Goal: Task Accomplishment & Management: Use online tool/utility

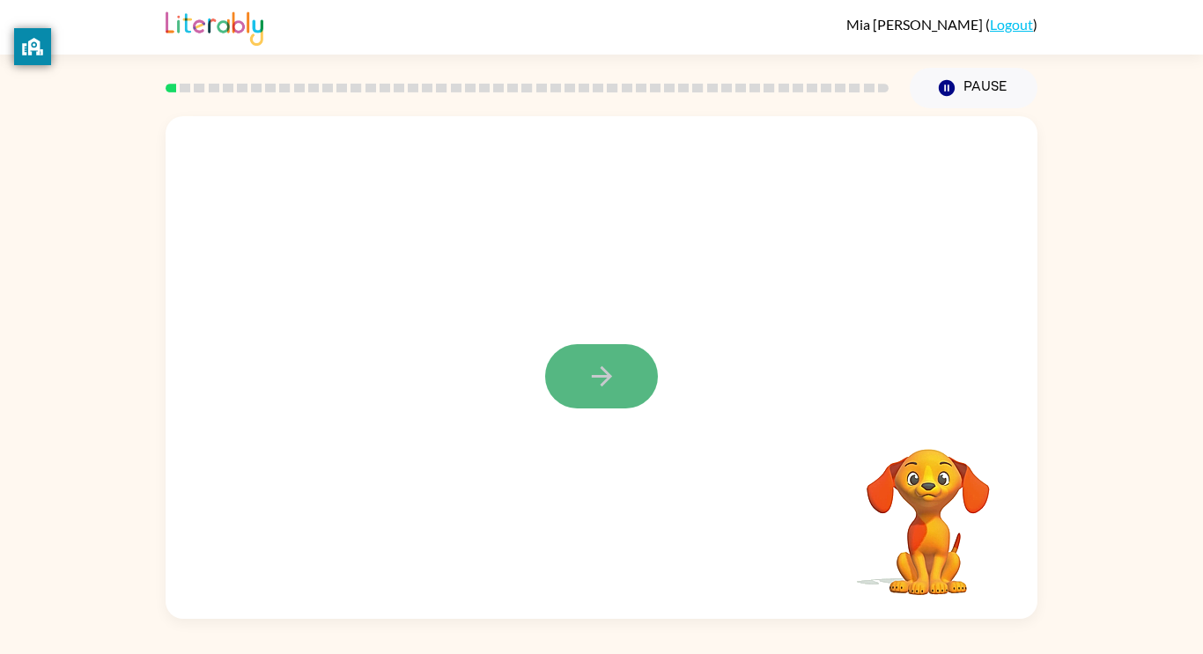
click at [597, 346] on button "button" at bounding box center [601, 376] width 113 height 64
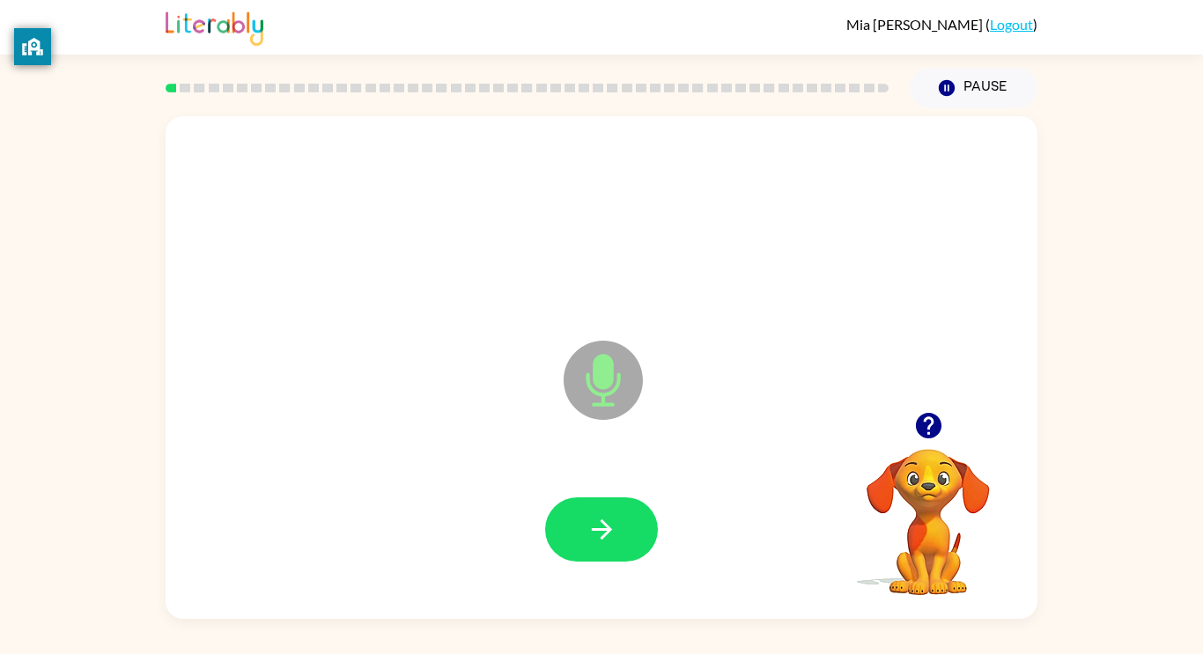
click at [586, 475] on div at bounding box center [601, 530] width 837 height 144
click at [590, 500] on button "button" at bounding box center [601, 530] width 113 height 64
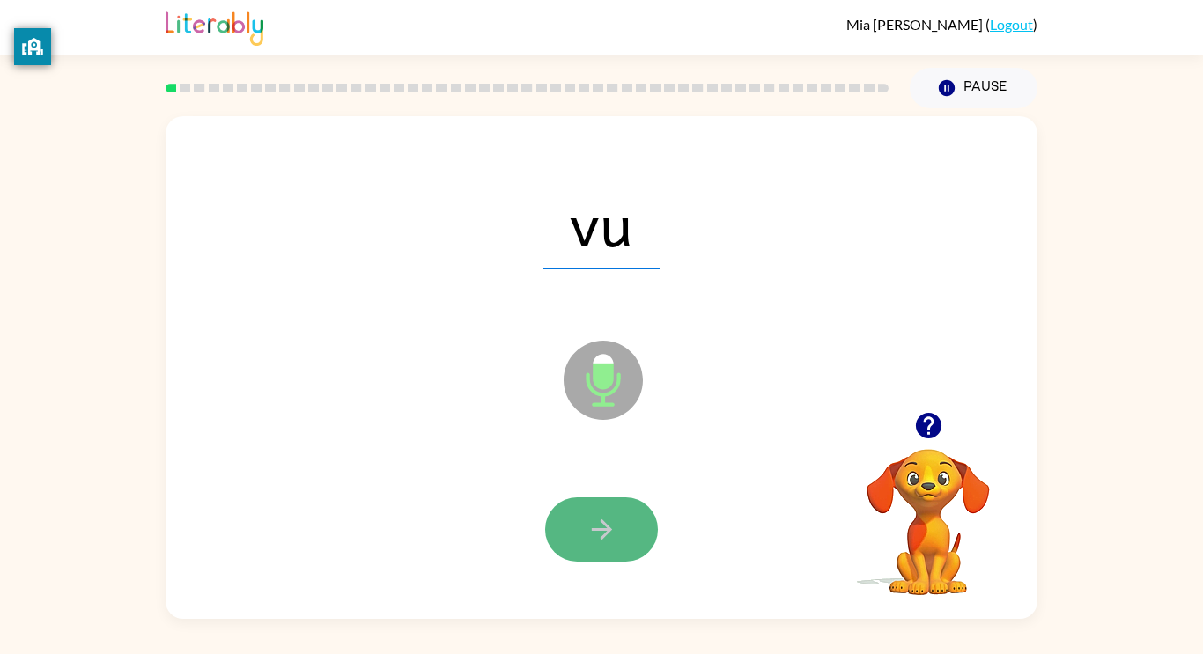
click at [596, 528] on icon "button" at bounding box center [602, 529] width 31 height 31
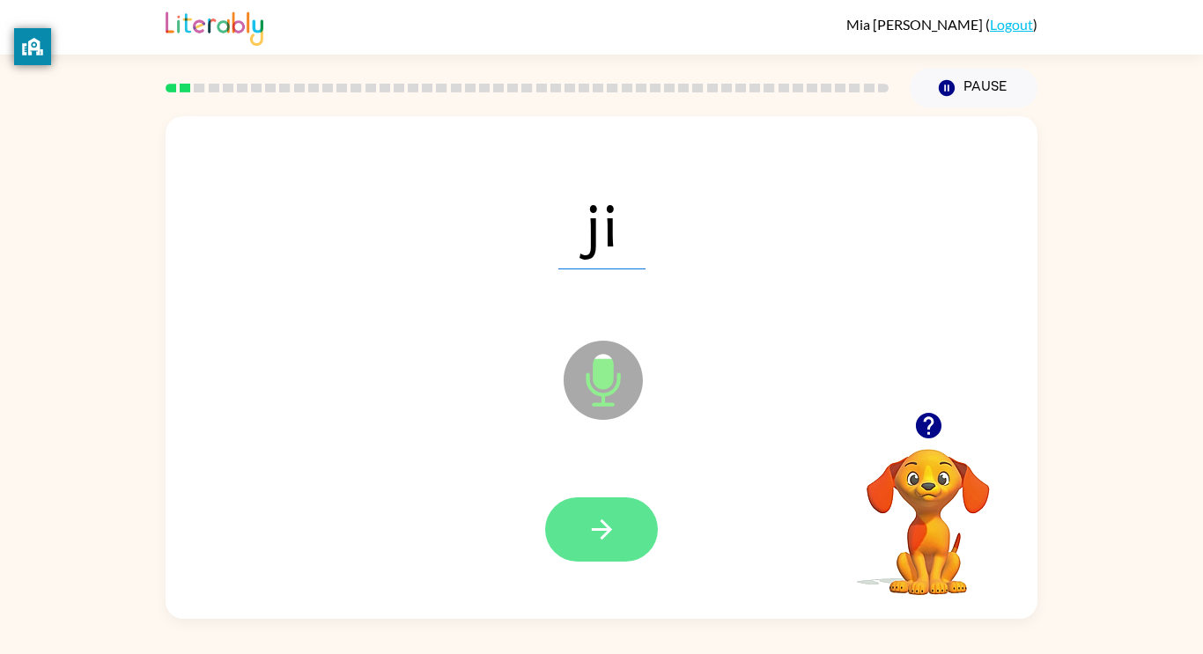
click at [588, 536] on icon "button" at bounding box center [602, 529] width 31 height 31
click at [588, 533] on icon "button" at bounding box center [602, 529] width 31 height 31
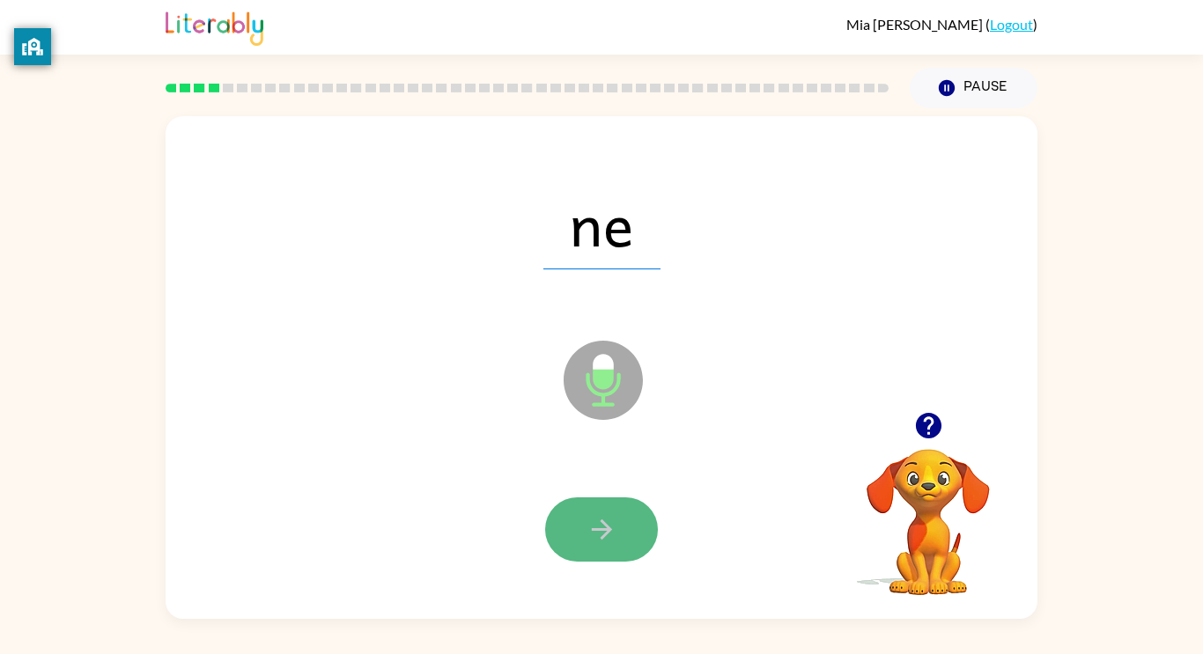
click at [602, 550] on button "button" at bounding box center [601, 530] width 113 height 64
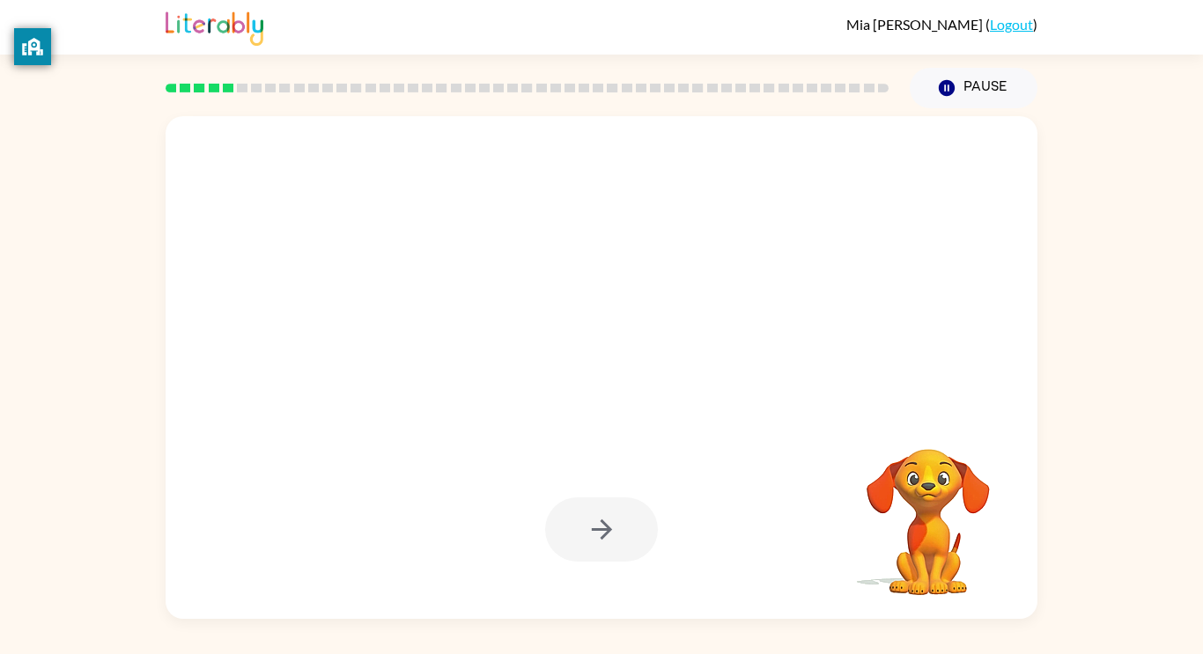
click at [617, 501] on div at bounding box center [601, 530] width 113 height 64
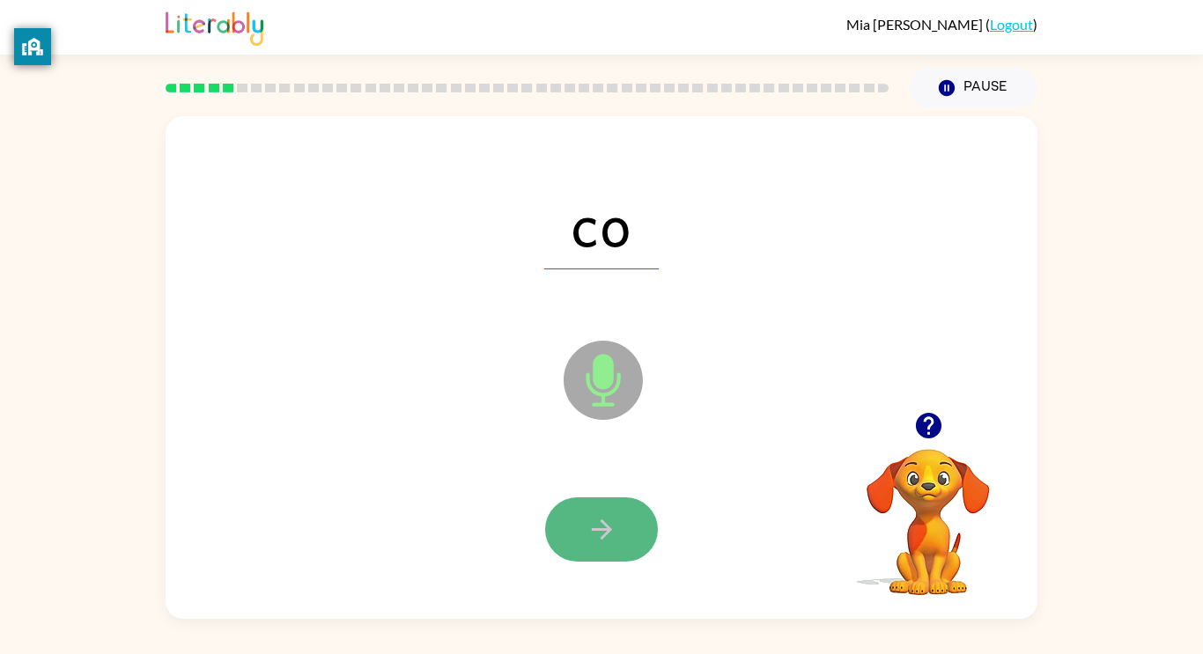
click at [609, 534] on icon "button" at bounding box center [602, 529] width 31 height 31
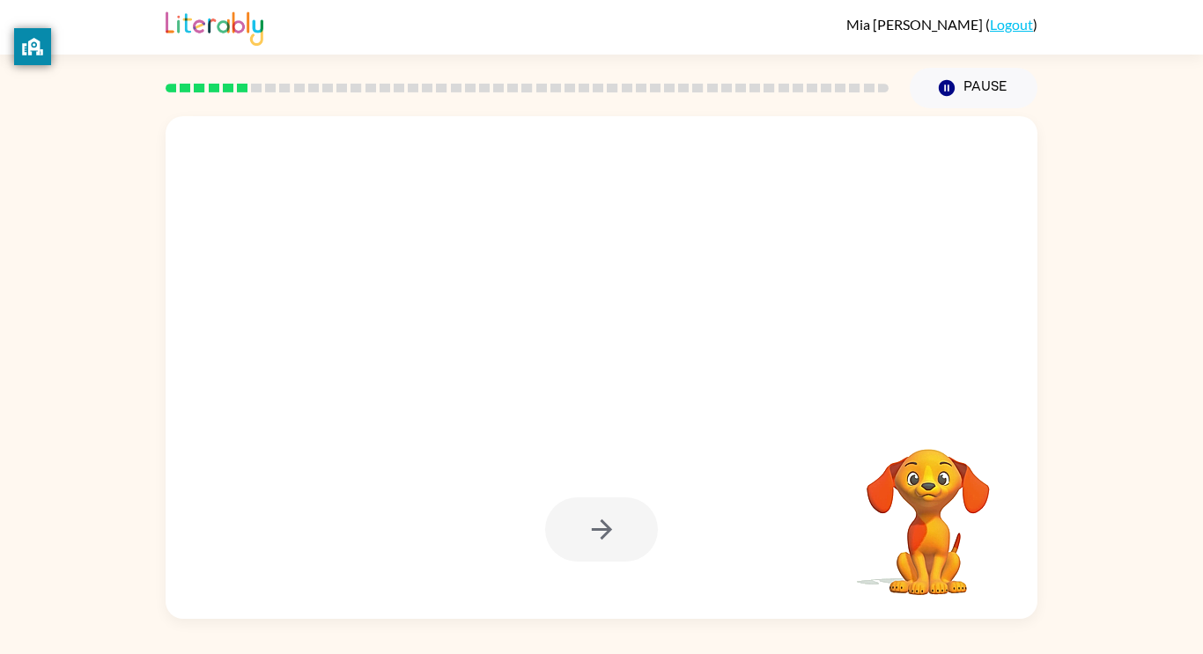
click at [609, 534] on div at bounding box center [601, 530] width 113 height 64
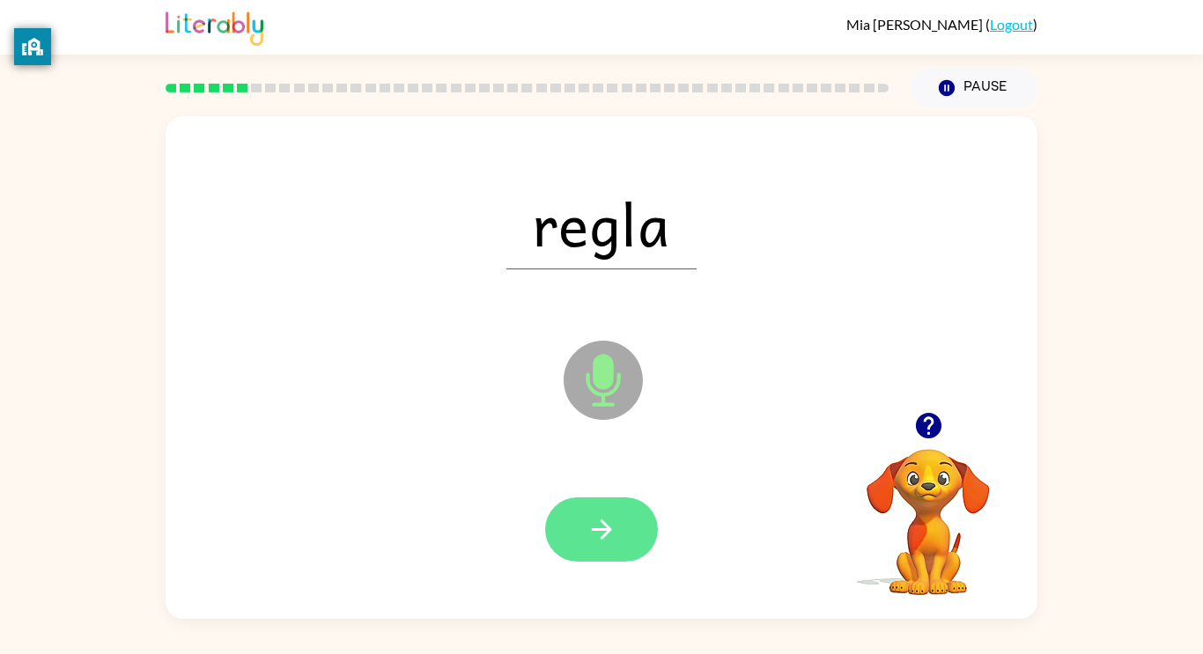
click at [587, 534] on icon "button" at bounding box center [602, 529] width 31 height 31
click at [603, 540] on icon "button" at bounding box center [602, 529] width 31 height 31
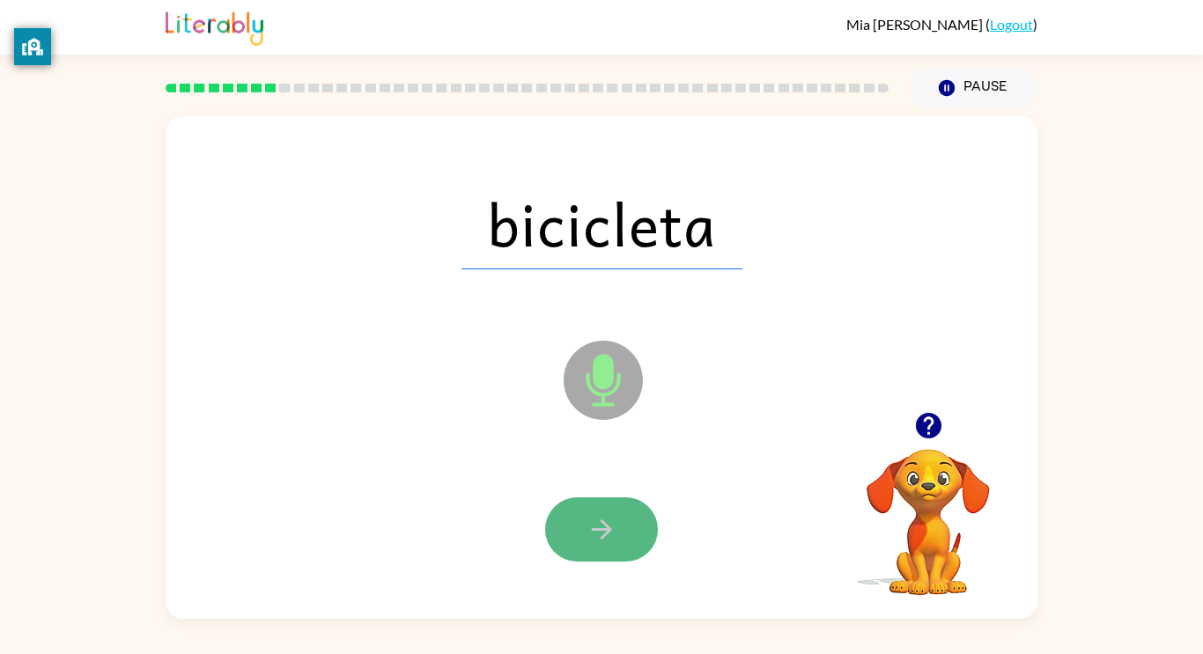
click at [572, 526] on button "button" at bounding box center [601, 530] width 113 height 64
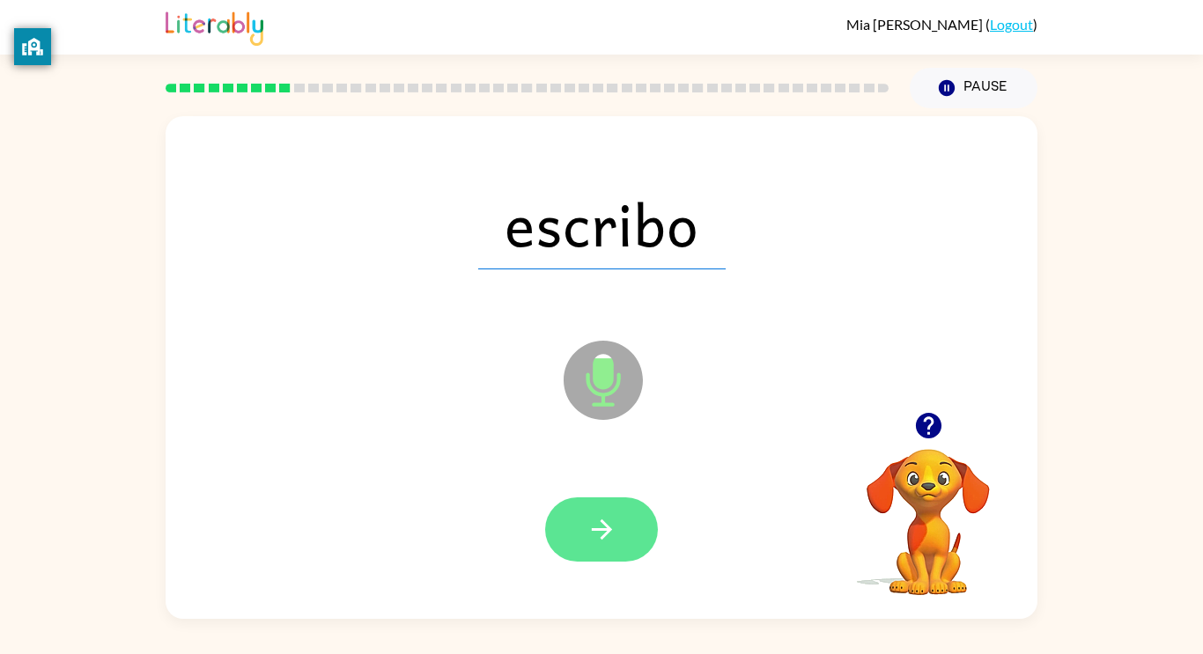
click at [608, 550] on button "button" at bounding box center [601, 530] width 113 height 64
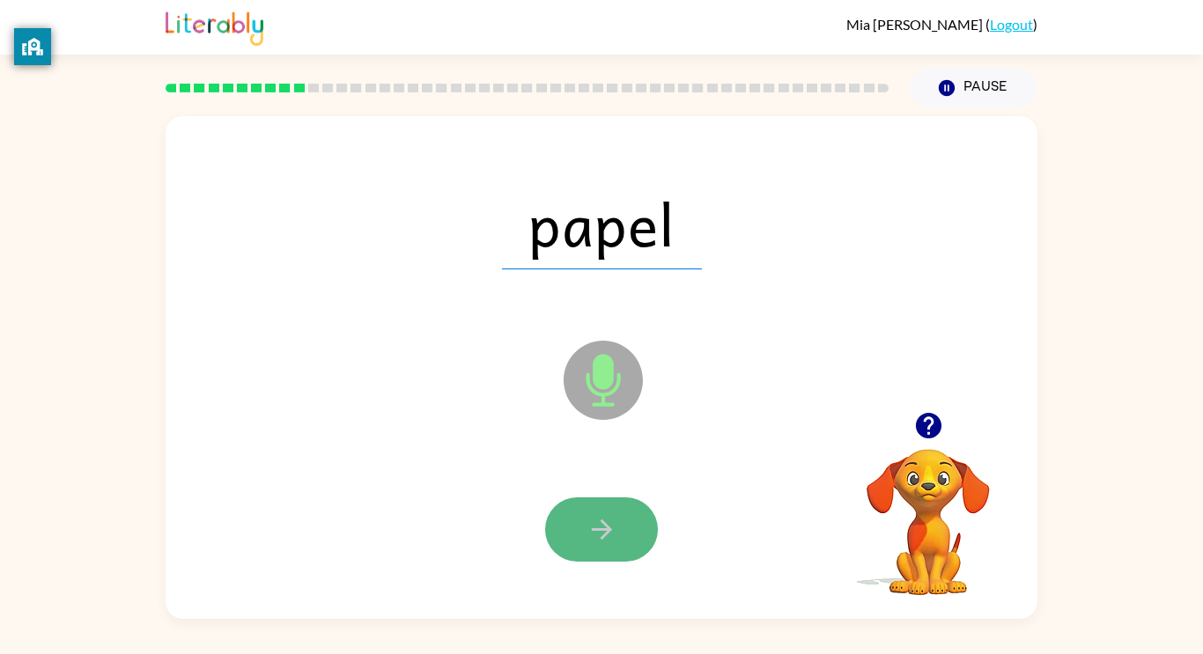
click at [584, 529] on button "button" at bounding box center [601, 530] width 113 height 64
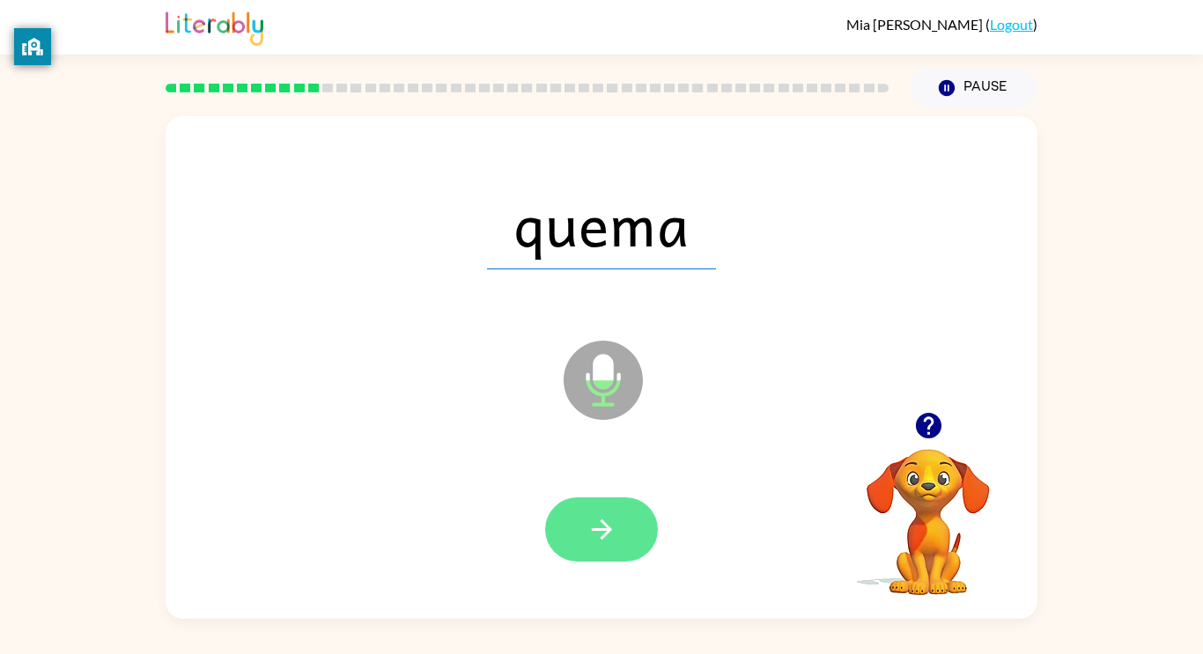
click at [587, 527] on icon "button" at bounding box center [602, 529] width 31 height 31
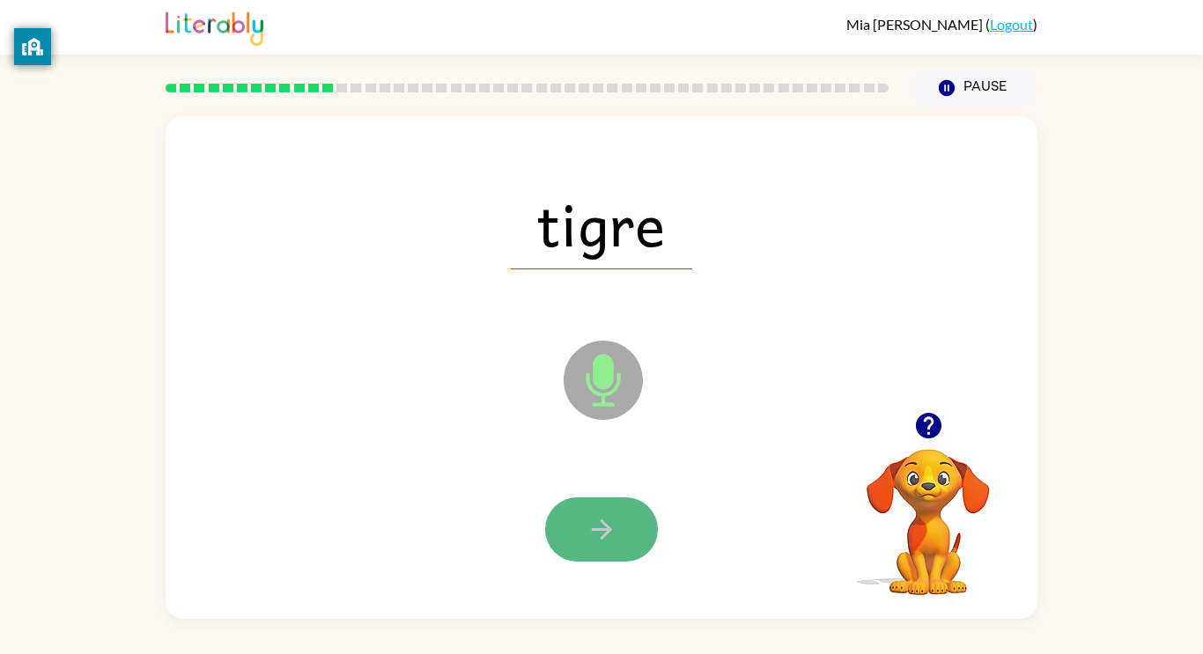
click at [580, 528] on button "button" at bounding box center [601, 530] width 113 height 64
click at [581, 527] on button "button" at bounding box center [601, 530] width 113 height 64
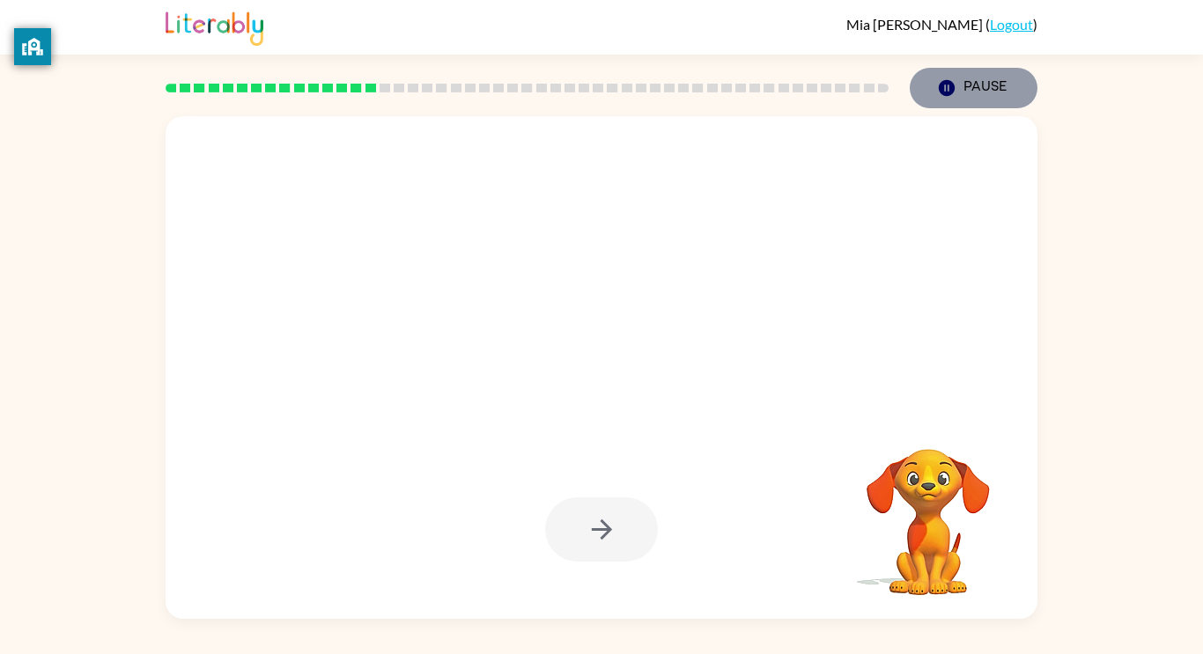
click at [967, 79] on button "Pause Pause" at bounding box center [974, 88] width 128 height 41
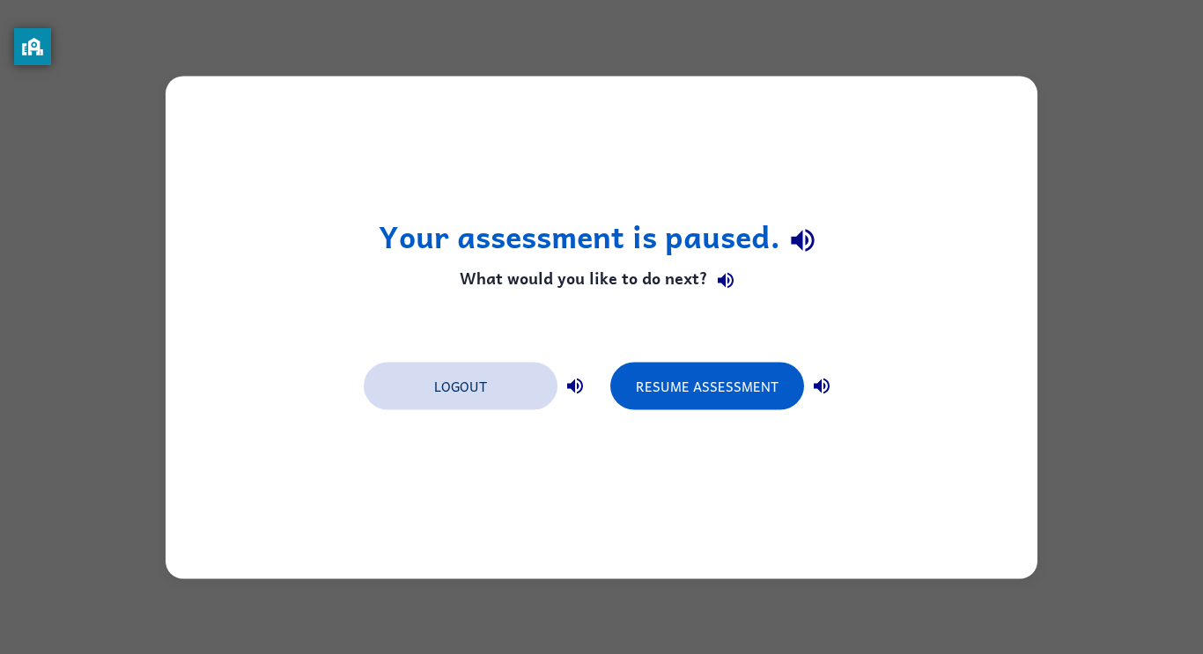
click at [458, 399] on button "Logout" at bounding box center [461, 386] width 194 height 48
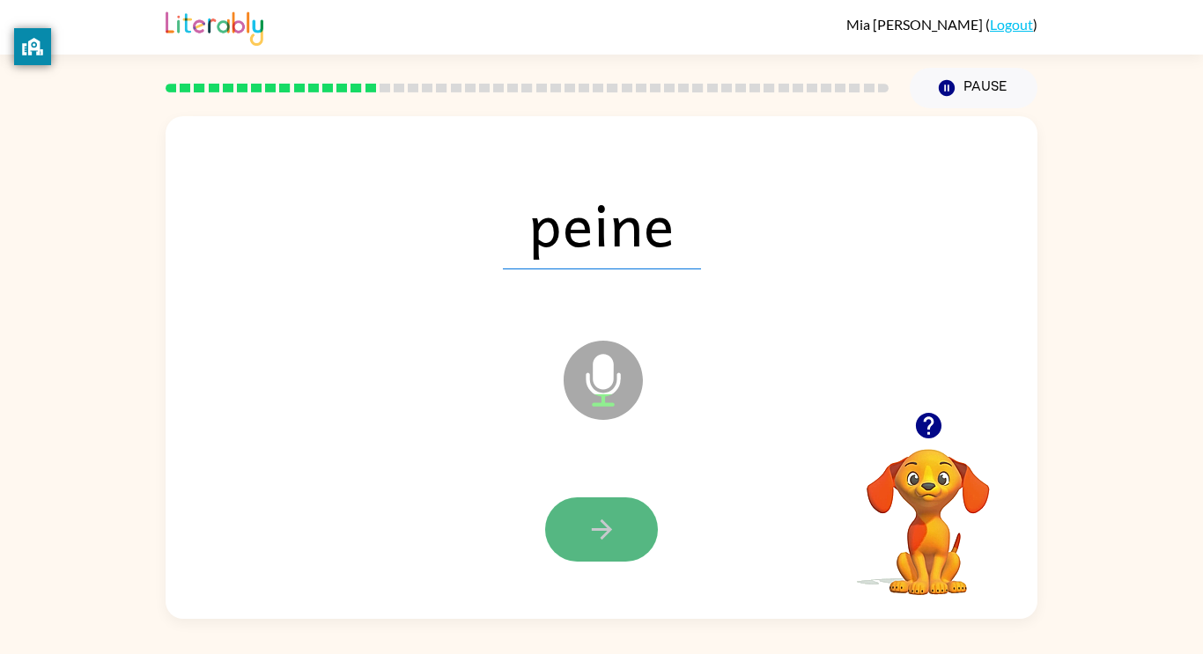
click at [609, 535] on icon "button" at bounding box center [602, 529] width 31 height 31
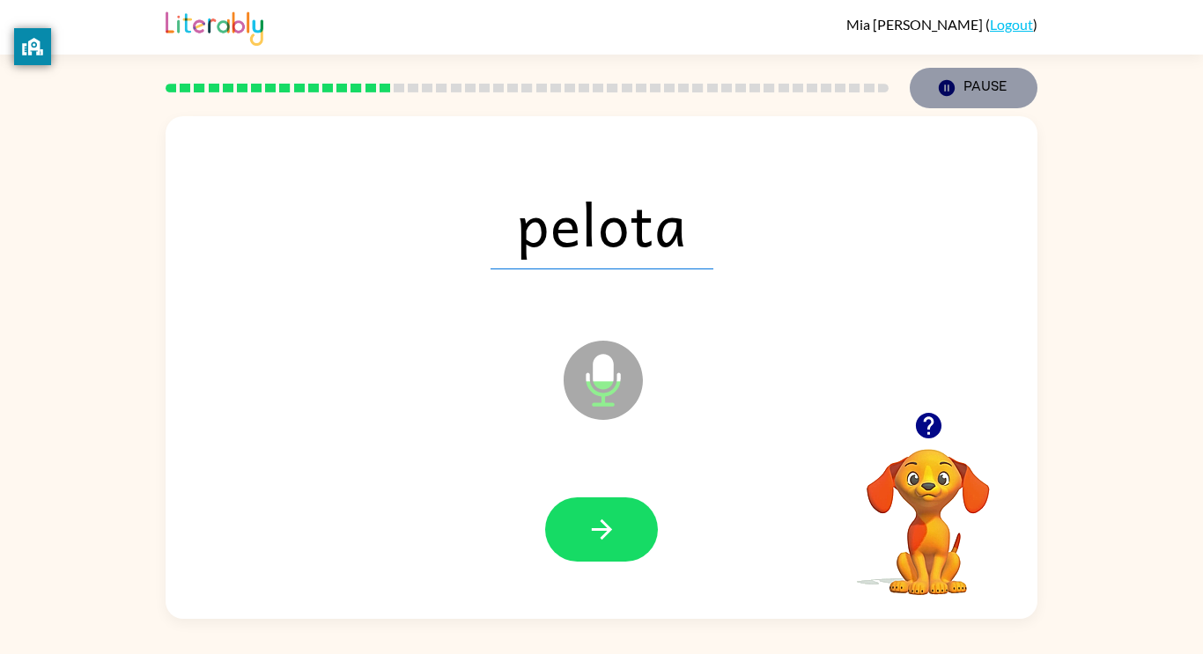
click at [997, 76] on button "Pause Pause" at bounding box center [974, 88] width 128 height 41
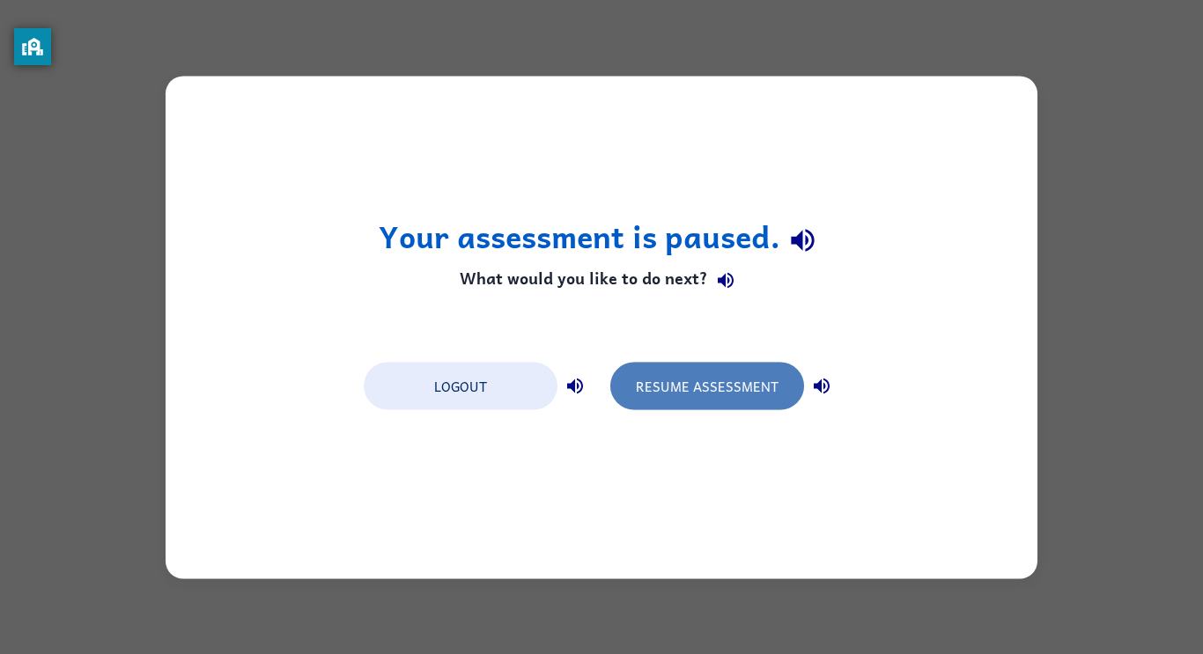
click at [676, 396] on button "Resume Assessment" at bounding box center [707, 386] width 194 height 48
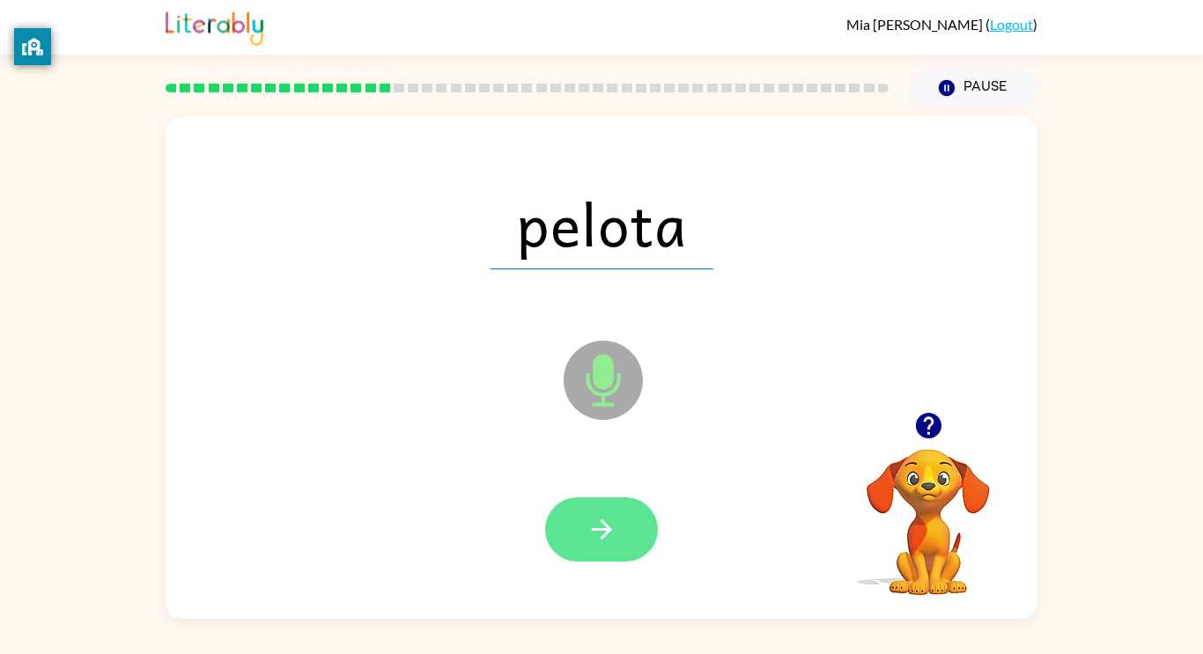
click at [576, 539] on button "button" at bounding box center [601, 530] width 113 height 64
click at [596, 542] on icon "button" at bounding box center [602, 529] width 31 height 31
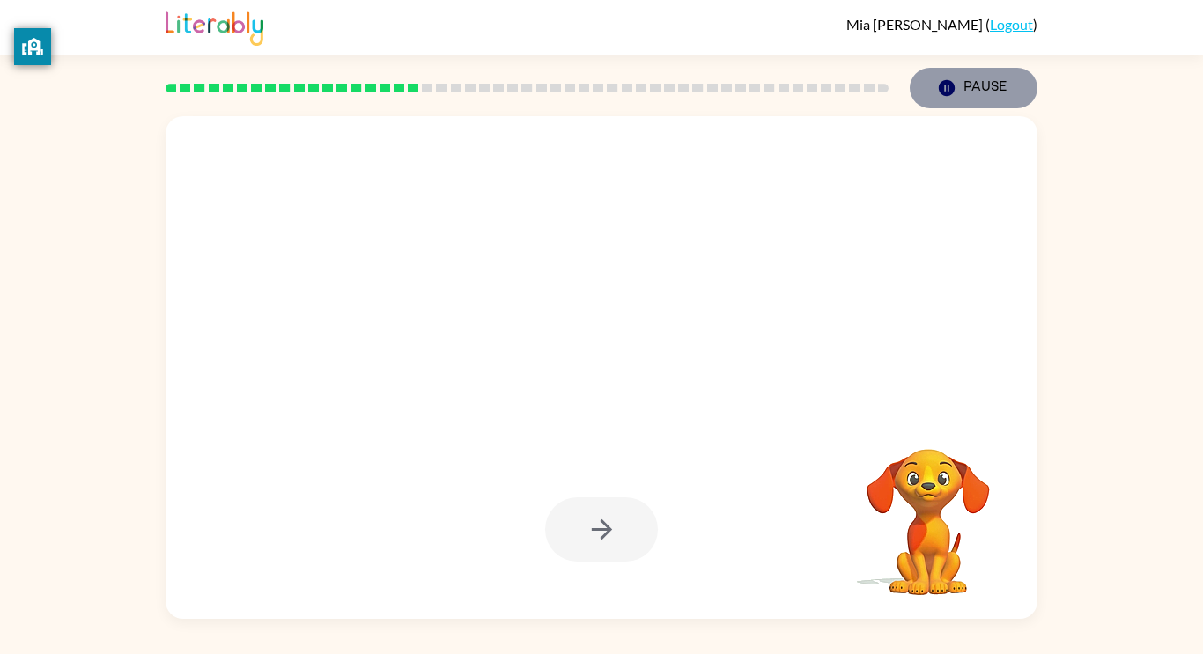
click at [1001, 88] on button "Pause Pause" at bounding box center [974, 88] width 128 height 41
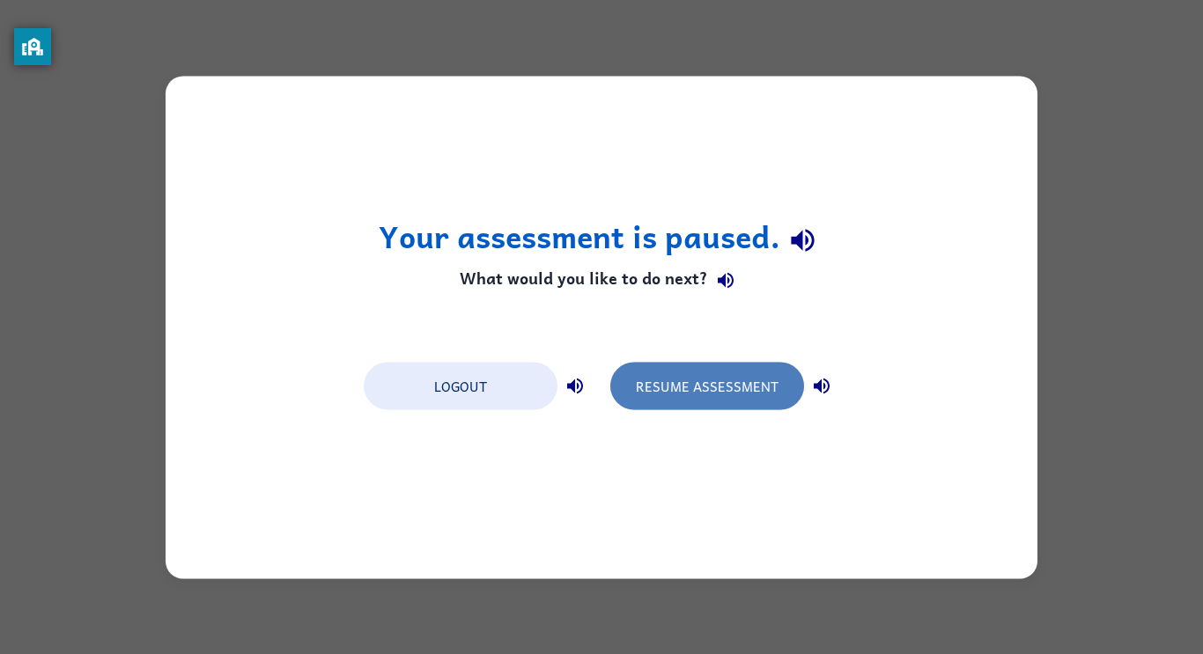
click at [687, 391] on button "Resume Assessment" at bounding box center [707, 386] width 194 height 48
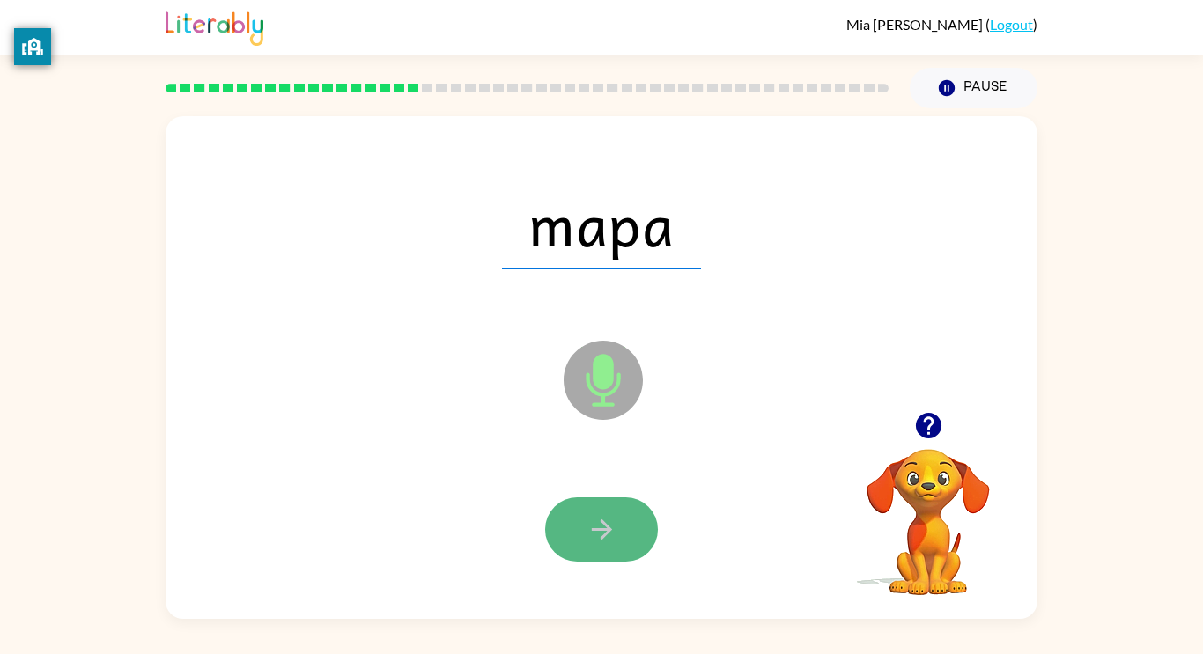
click at [606, 543] on icon "button" at bounding box center [602, 529] width 31 height 31
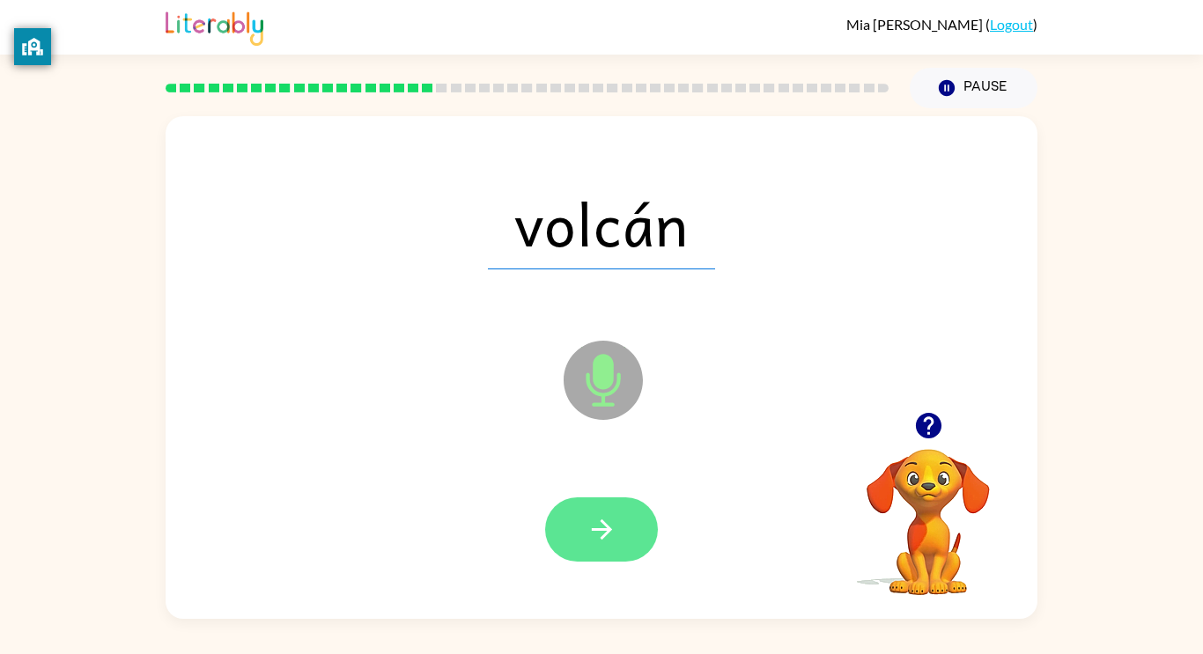
click at [605, 544] on icon "button" at bounding box center [602, 529] width 31 height 31
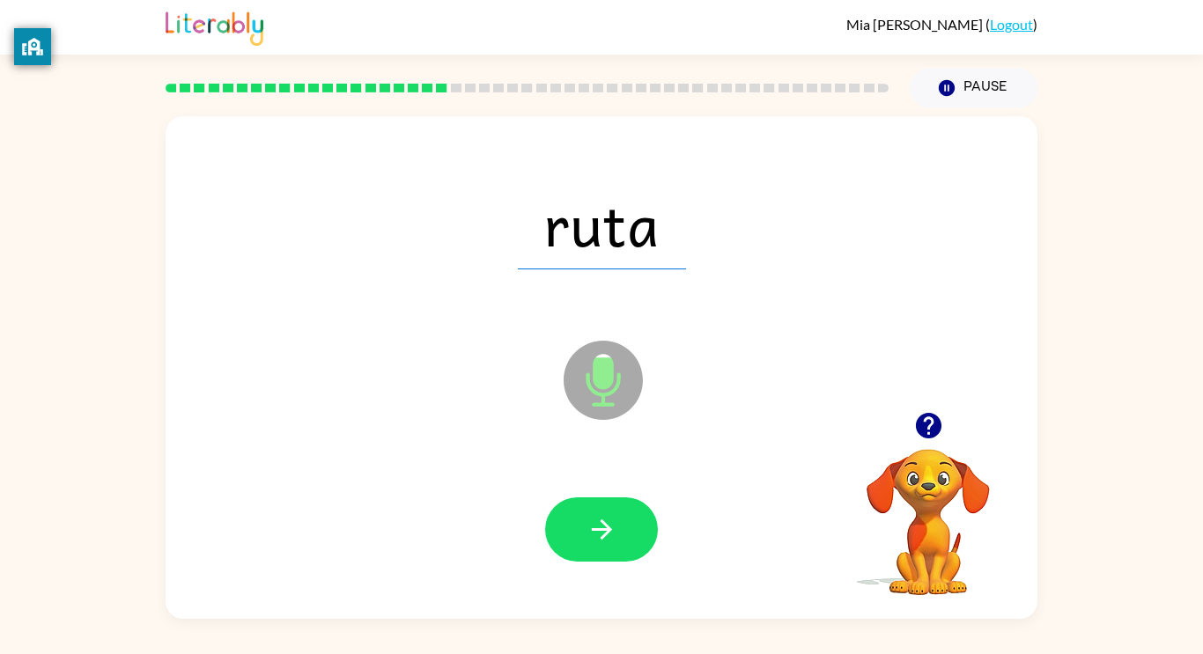
click at [609, 536] on icon "button" at bounding box center [602, 529] width 31 height 31
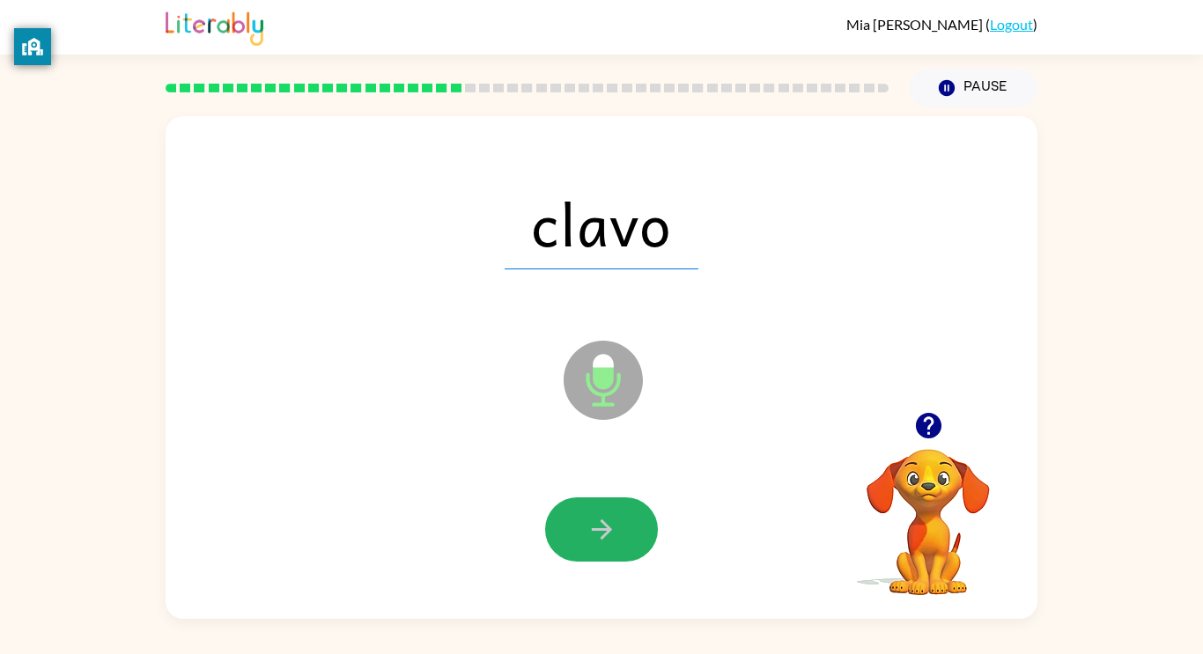
click at [609, 536] on icon "button" at bounding box center [602, 529] width 31 height 31
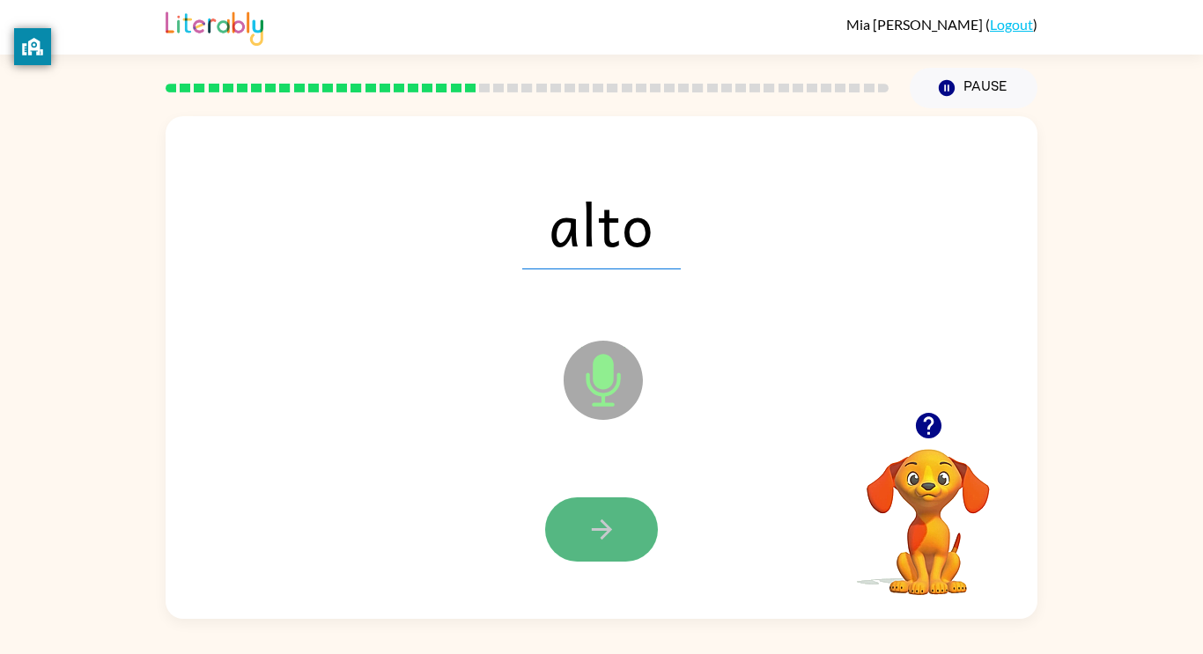
click at [596, 548] on button "button" at bounding box center [601, 530] width 113 height 64
click at [589, 531] on icon "button" at bounding box center [602, 529] width 31 height 31
click at [590, 534] on icon "button" at bounding box center [602, 529] width 31 height 31
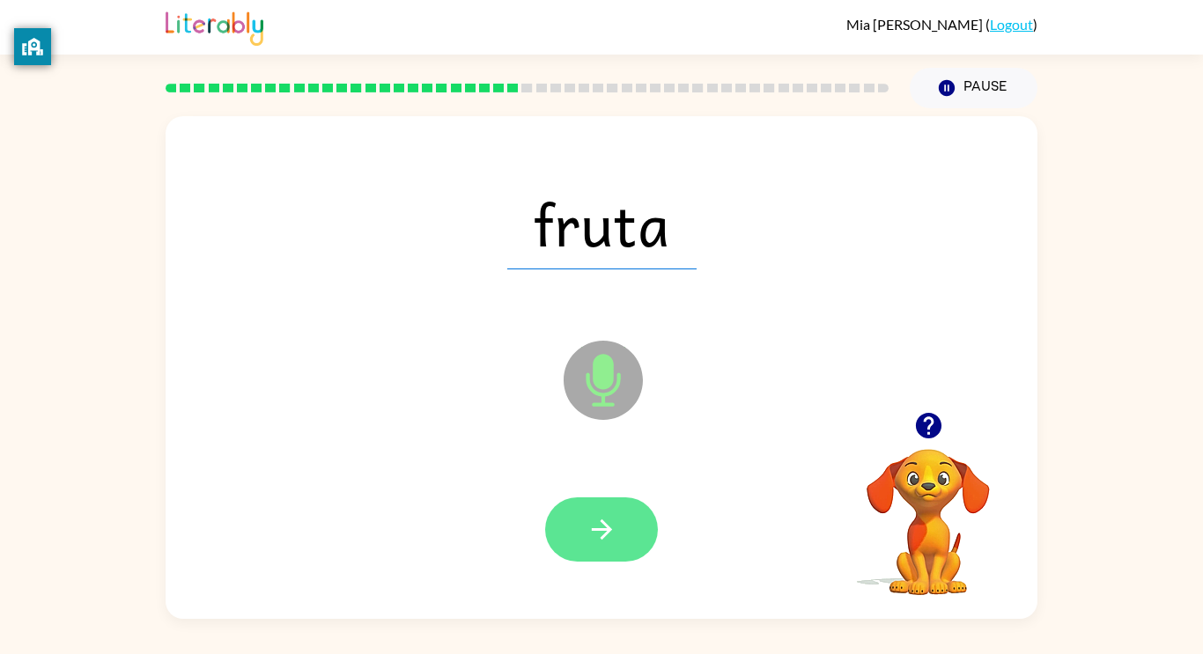
click at [609, 528] on icon "button" at bounding box center [601, 530] width 20 height 20
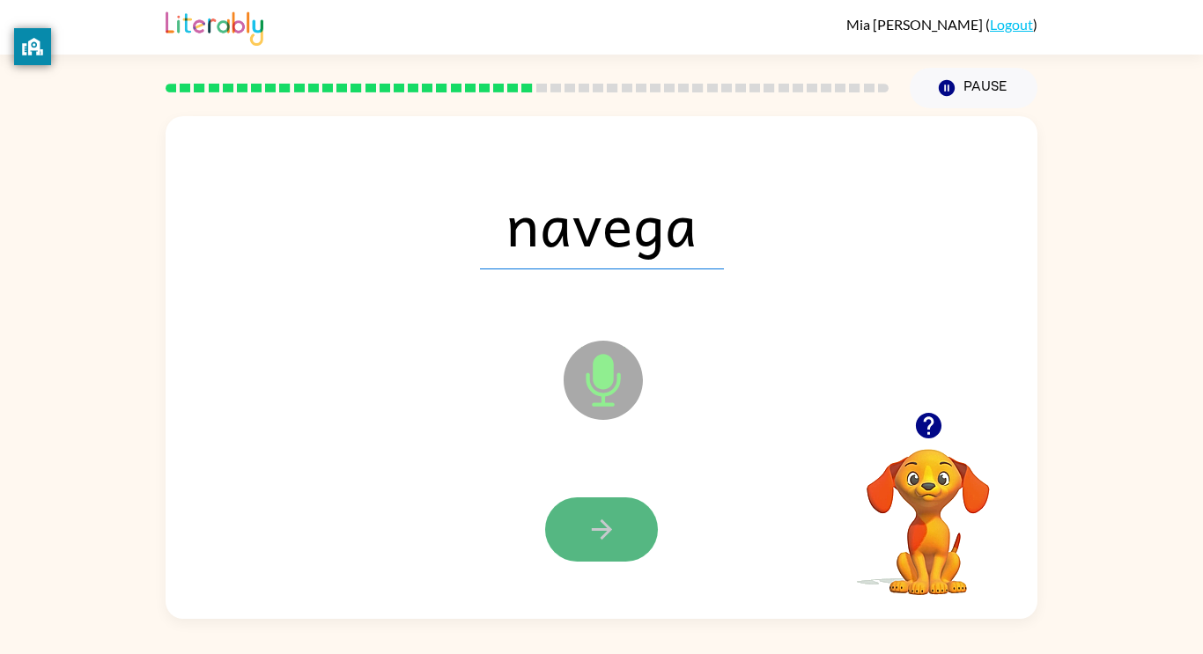
click at [596, 528] on icon "button" at bounding box center [601, 530] width 20 height 20
click at [596, 532] on icon "button" at bounding box center [602, 529] width 31 height 31
click at [595, 528] on icon "button" at bounding box center [602, 529] width 31 height 31
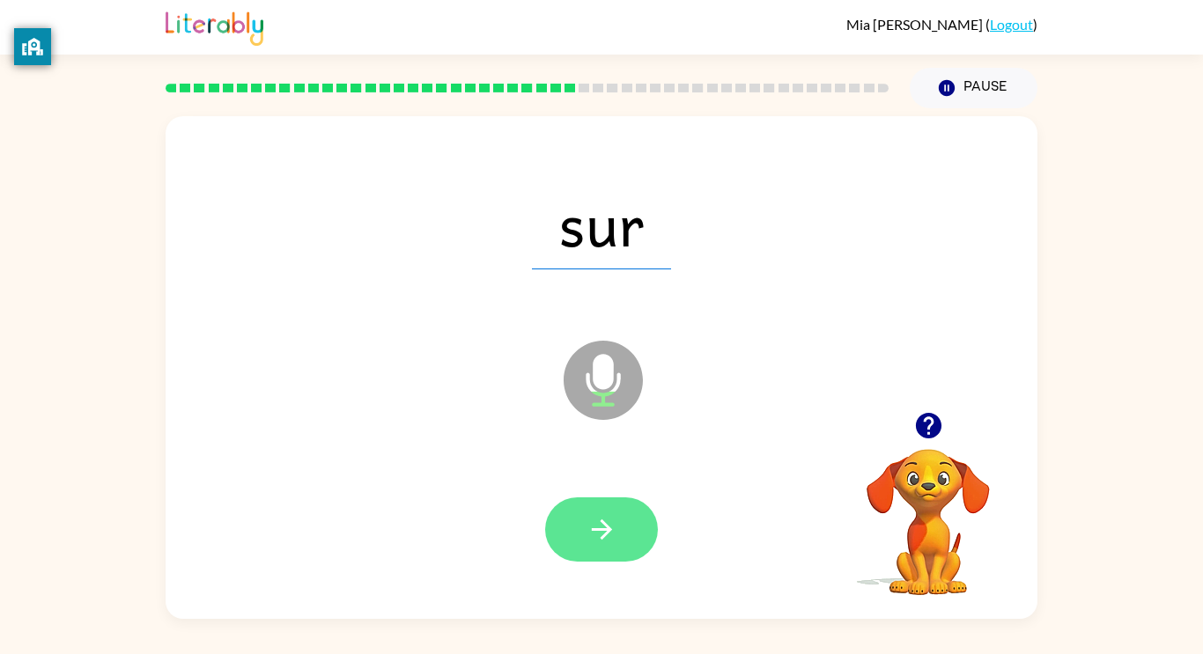
click at [598, 521] on icon "button" at bounding box center [602, 529] width 31 height 31
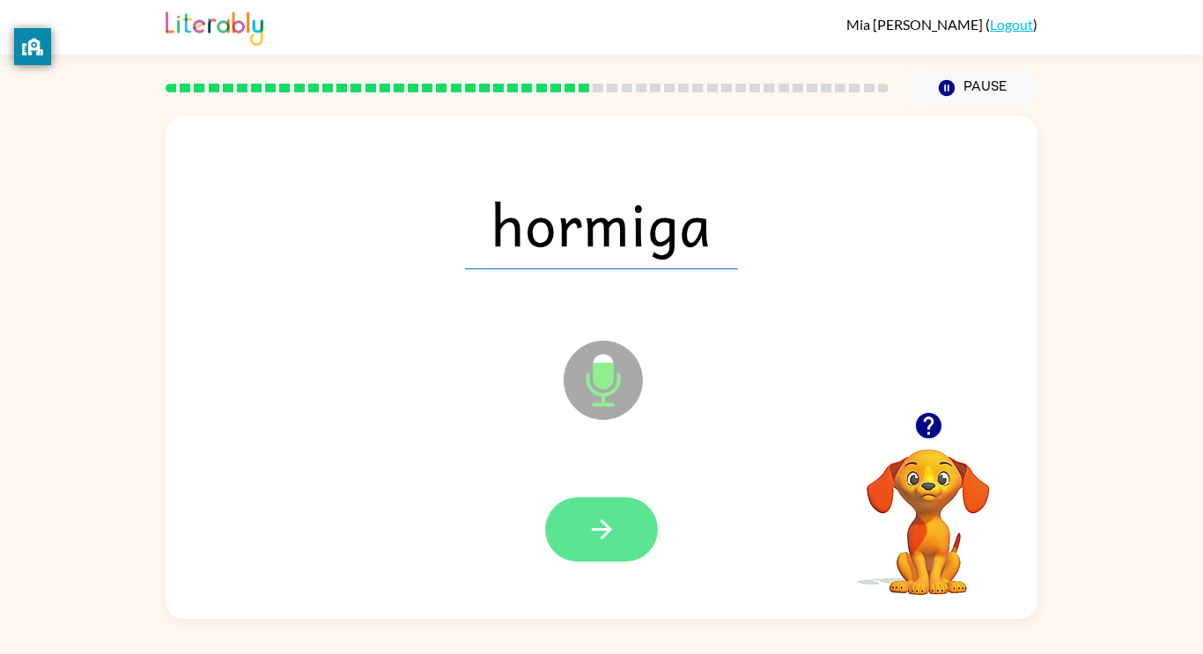
click at [602, 534] on icon "button" at bounding box center [602, 529] width 31 height 31
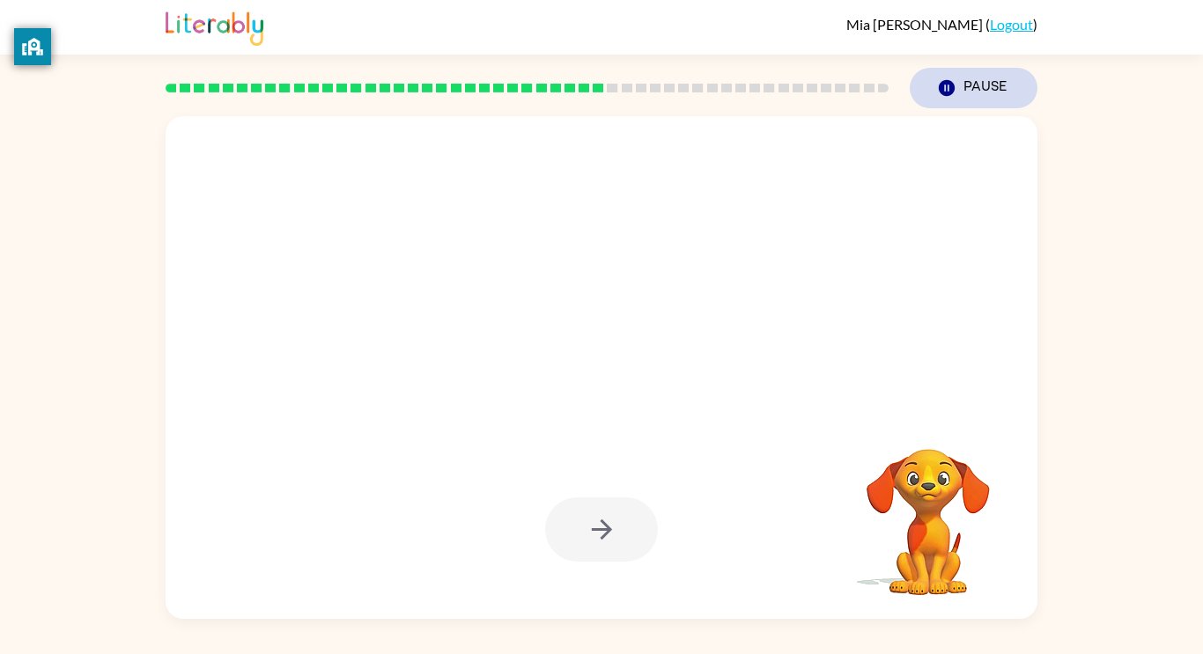
click at [951, 94] on icon "Pause" at bounding box center [946, 87] width 19 height 19
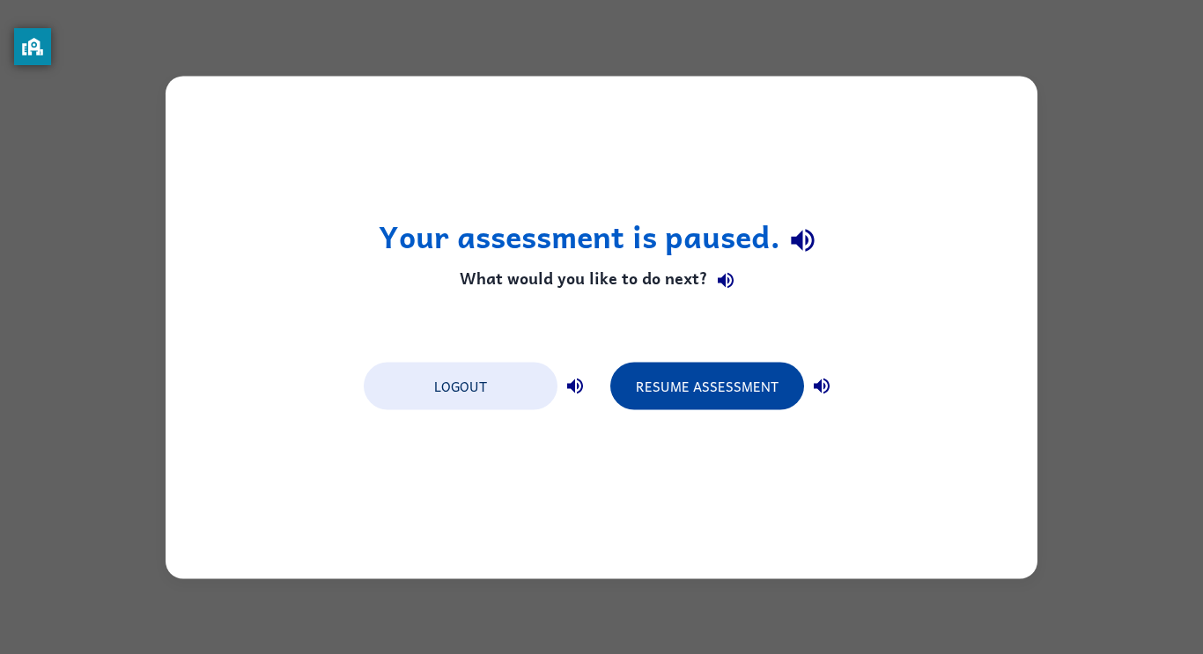
click at [756, 375] on button "Resume Assessment" at bounding box center [707, 386] width 194 height 48
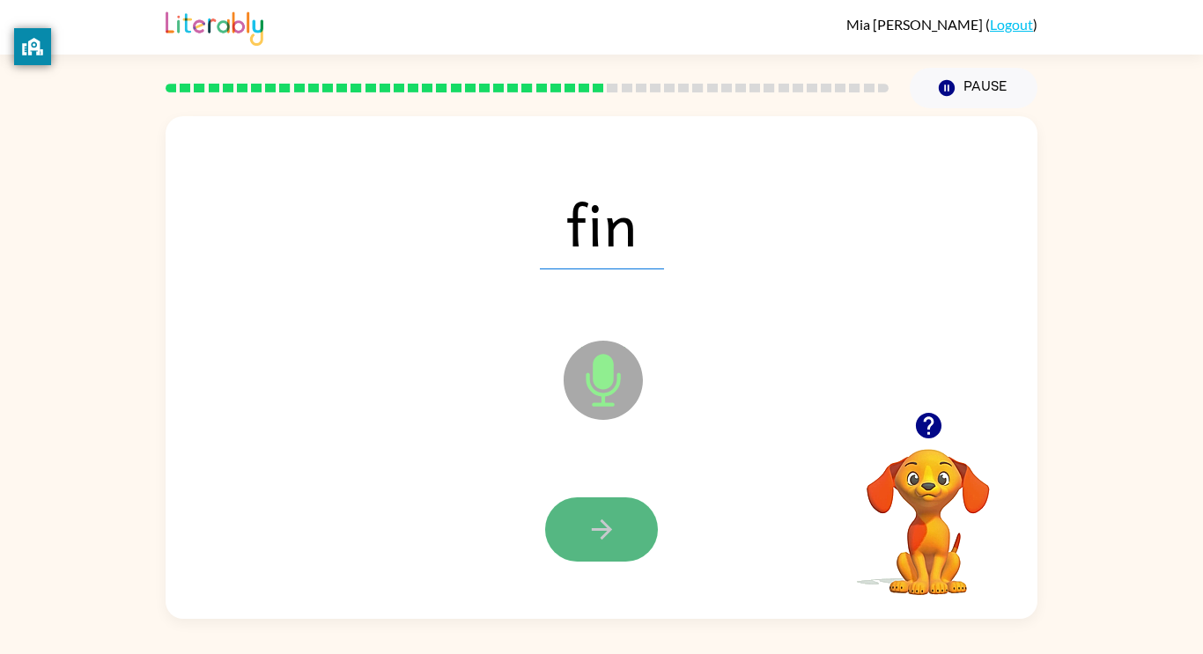
click at [619, 544] on button "button" at bounding box center [601, 530] width 113 height 64
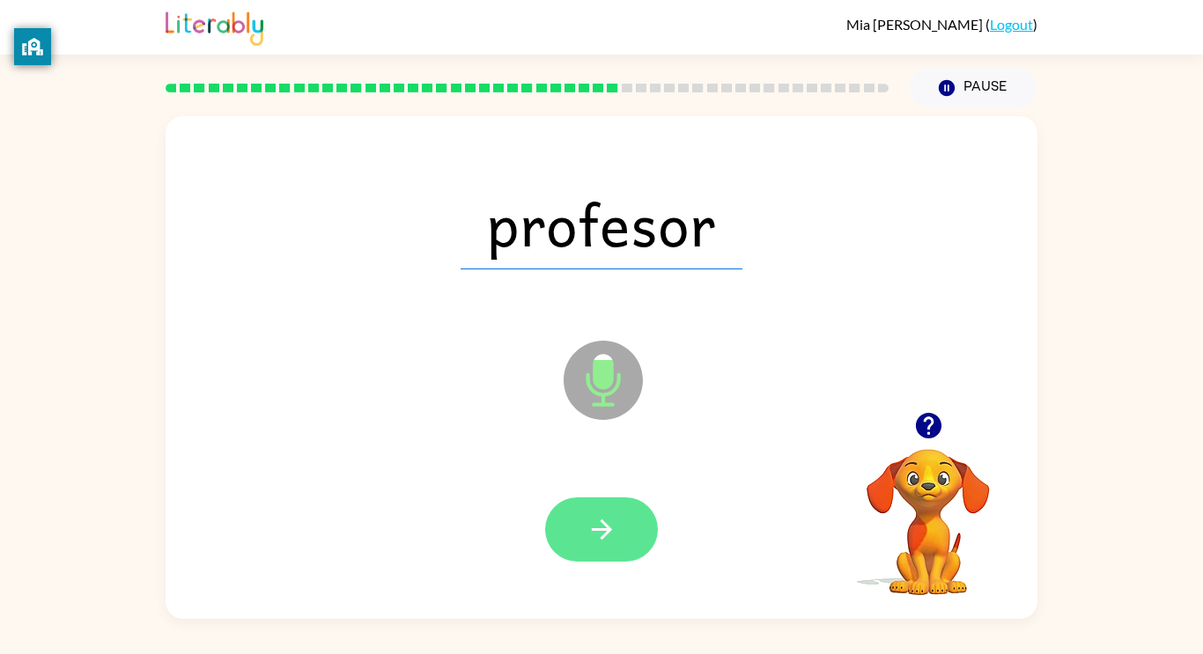
click at [597, 528] on icon "button" at bounding box center [601, 530] width 20 height 20
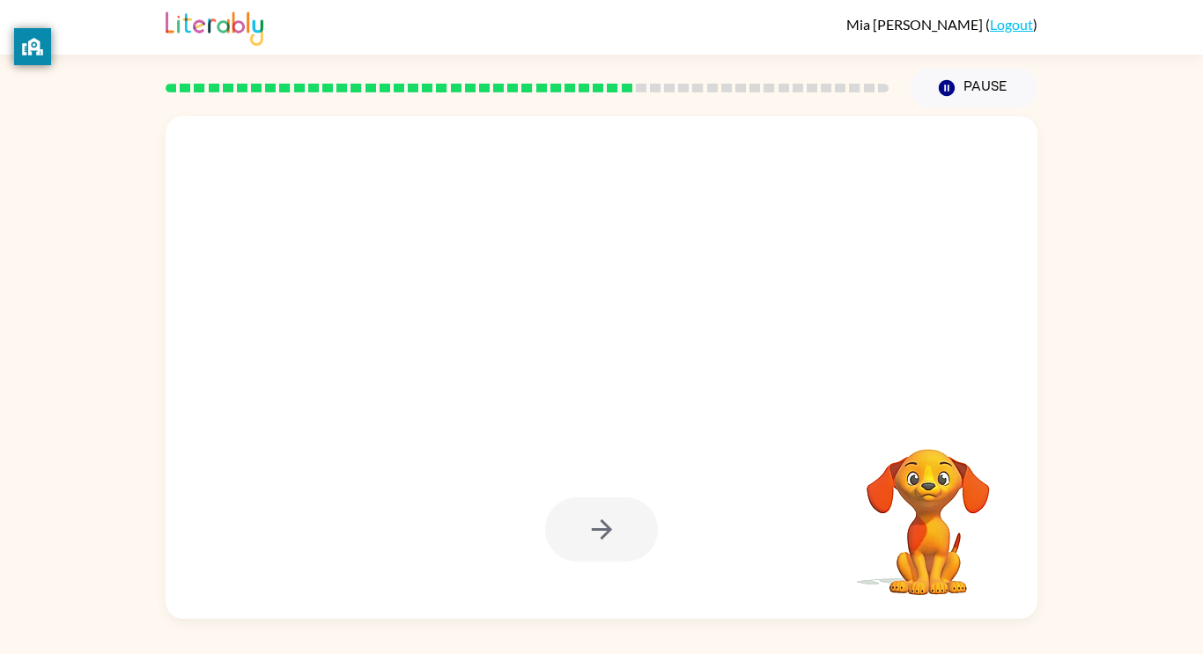
click at [598, 531] on div at bounding box center [601, 530] width 113 height 64
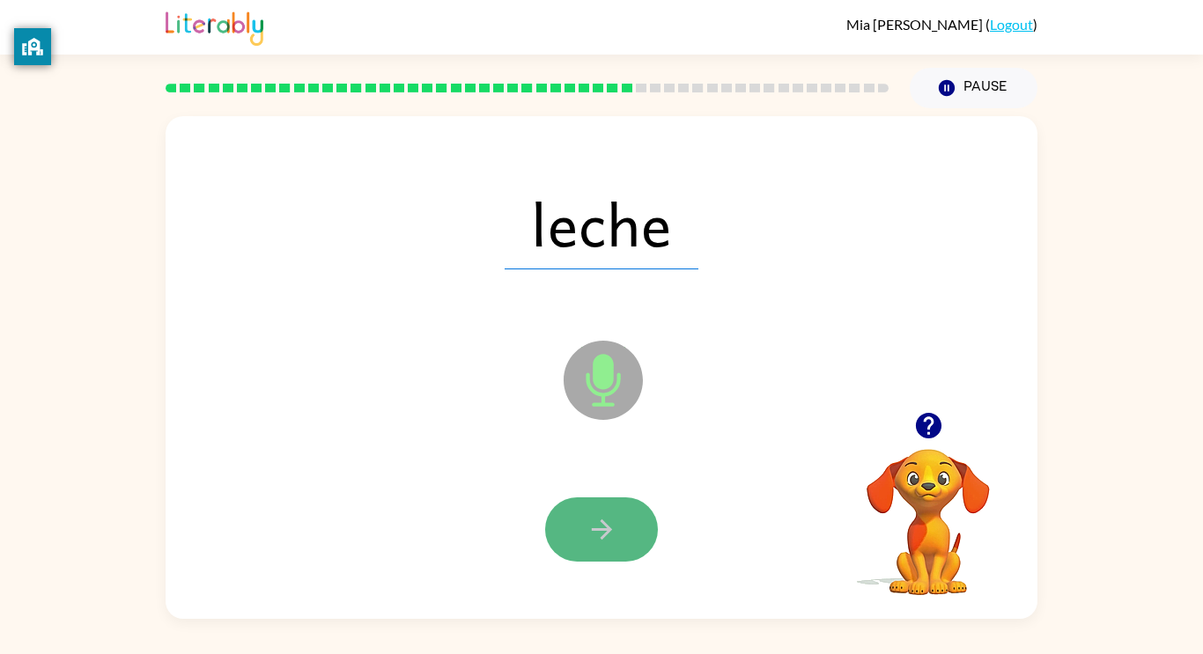
click at [601, 520] on icon "button" at bounding box center [601, 530] width 20 height 20
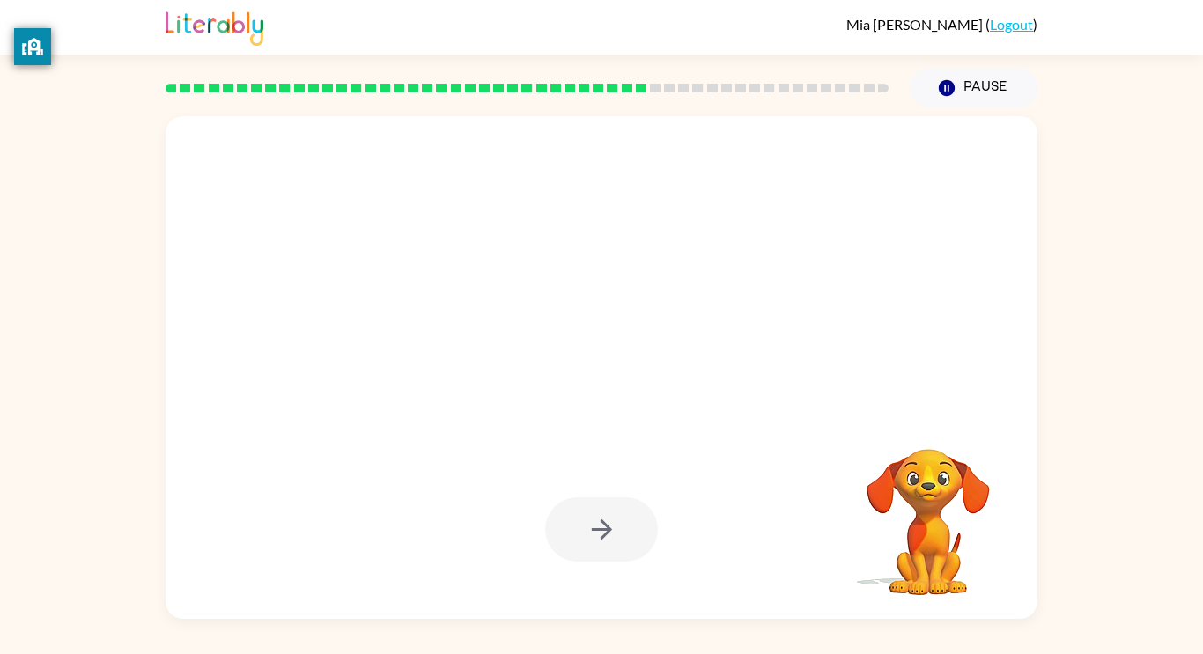
click at [601, 519] on div at bounding box center [601, 530] width 113 height 64
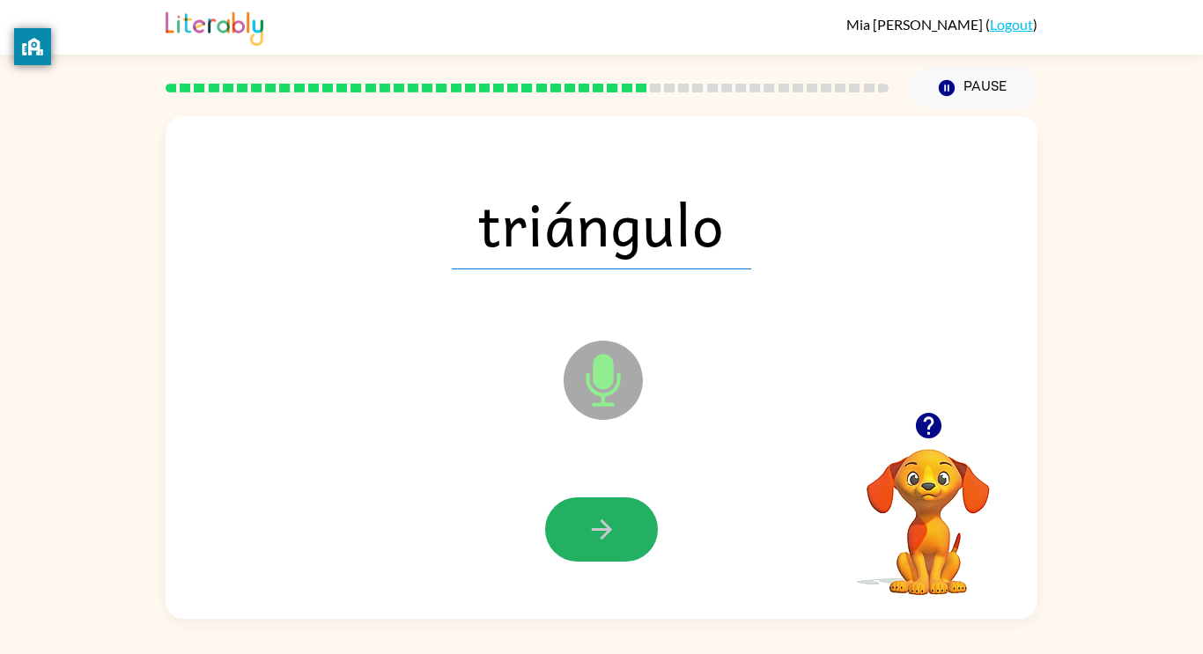
click at [601, 520] on icon "button" at bounding box center [601, 530] width 20 height 20
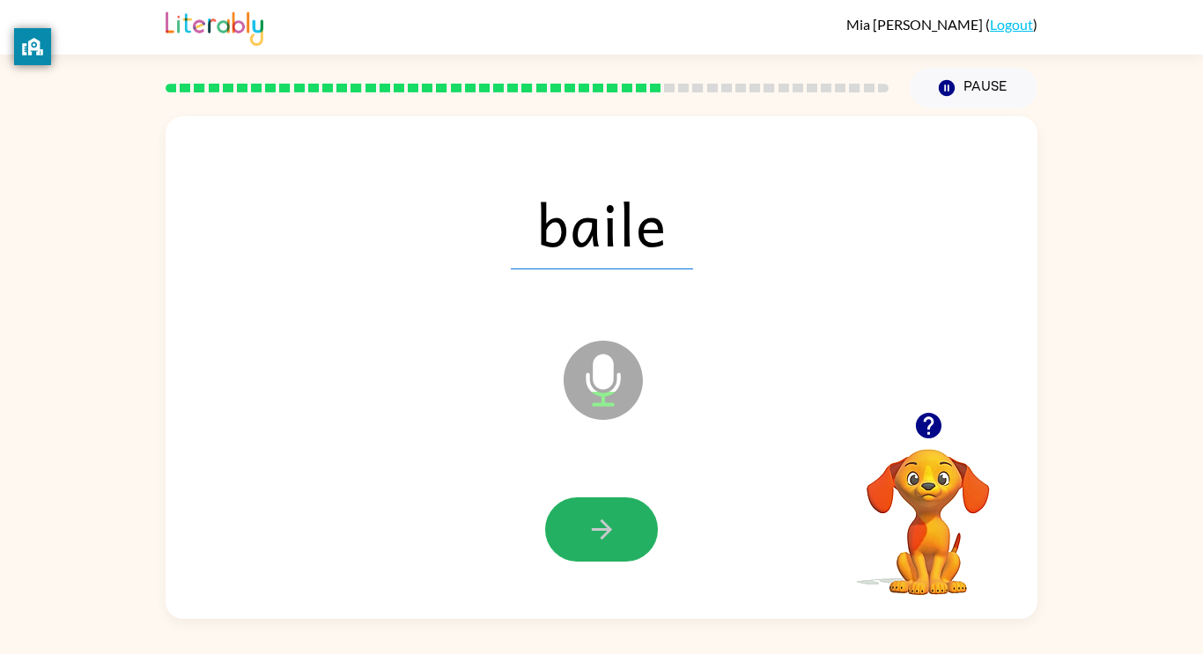
click at [601, 520] on icon "button" at bounding box center [601, 530] width 20 height 20
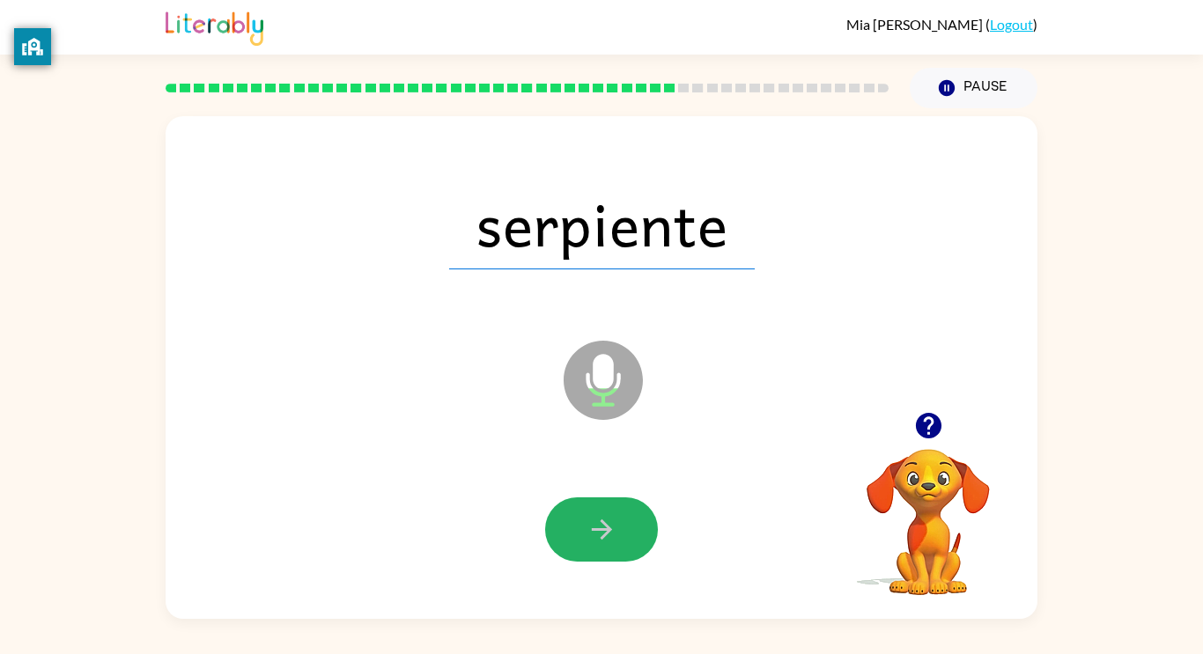
click at [601, 520] on icon "button" at bounding box center [601, 530] width 20 height 20
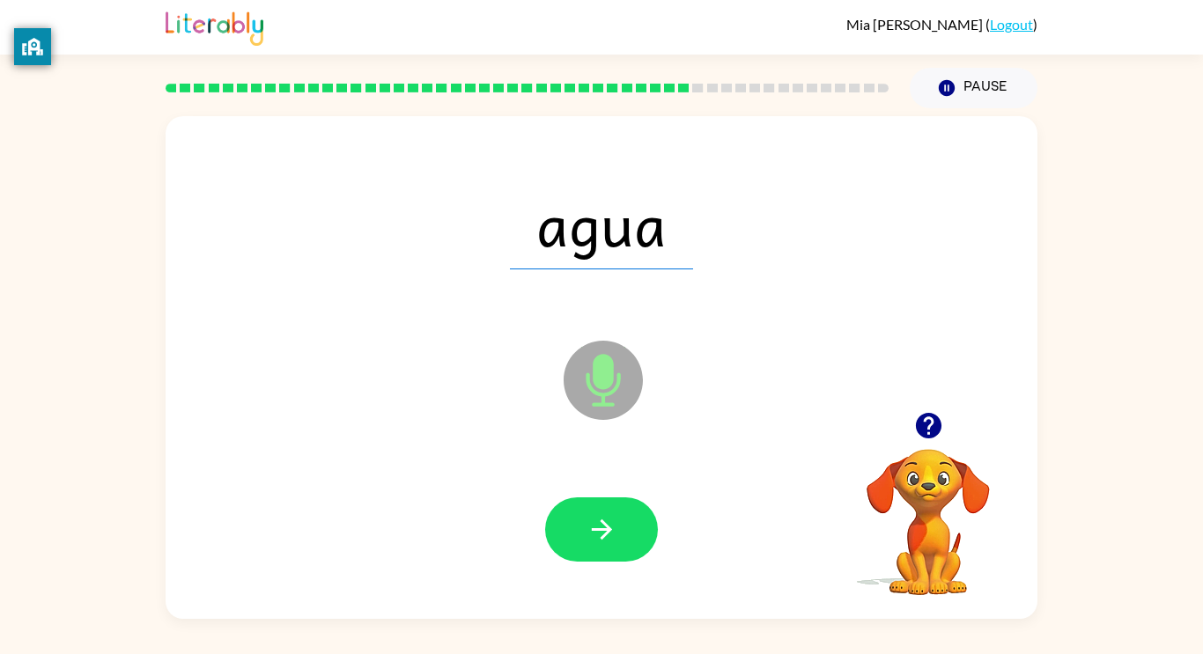
click at [600, 518] on icon "button" at bounding box center [602, 529] width 31 height 31
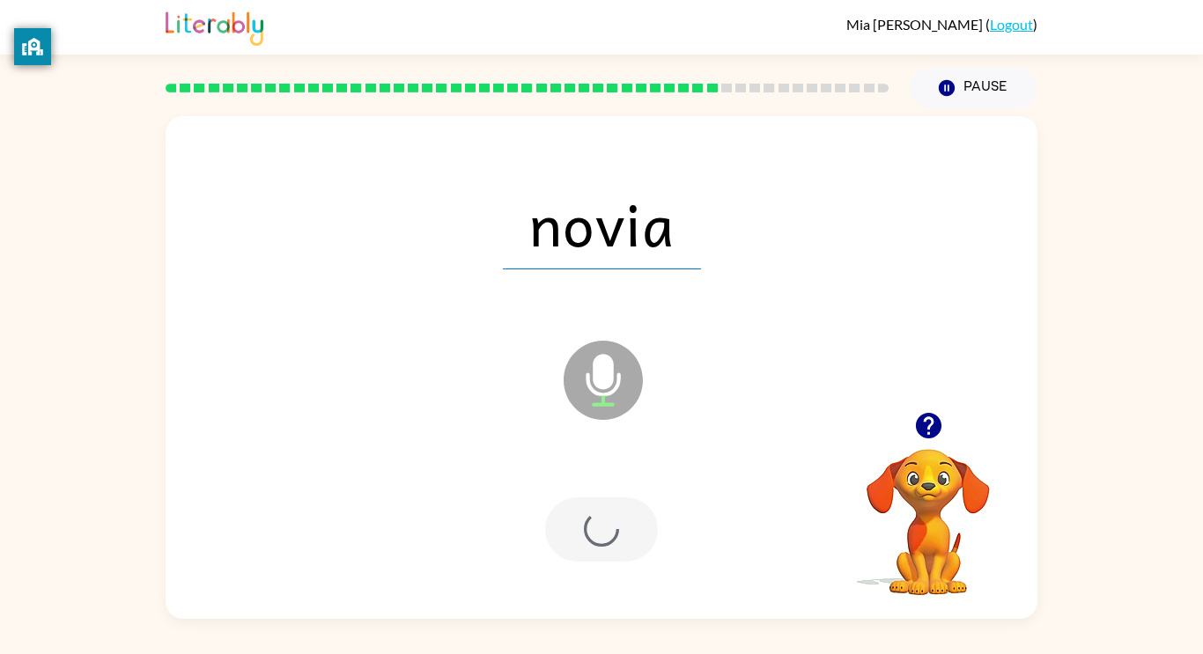
click at [600, 518] on div at bounding box center [601, 530] width 113 height 64
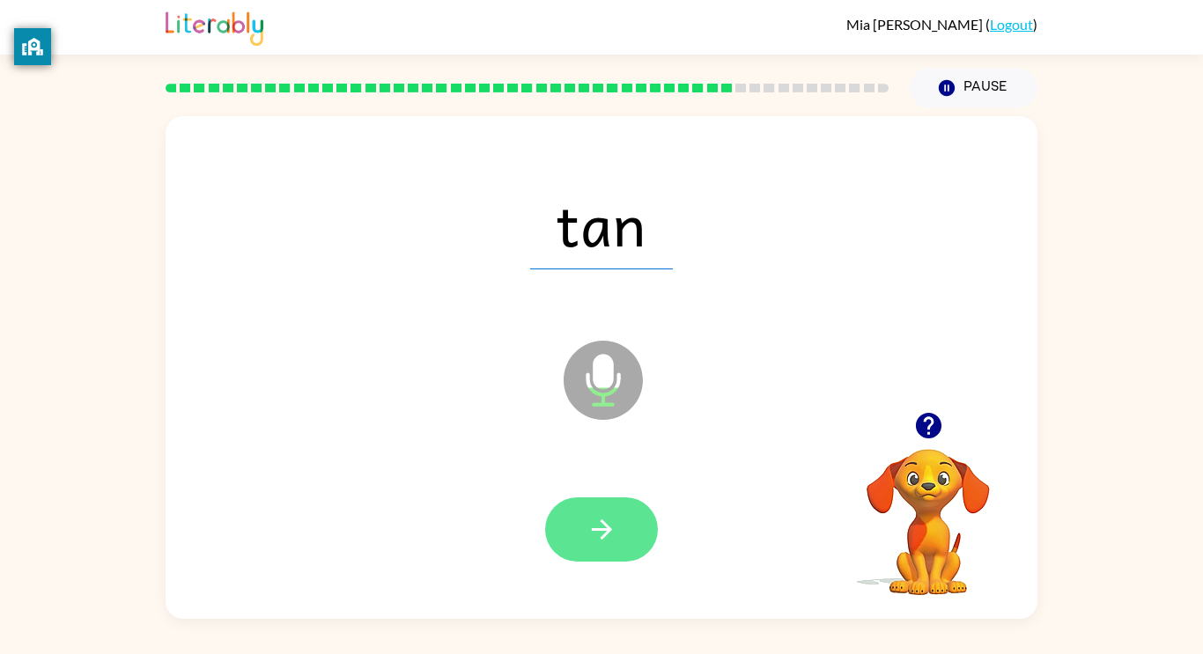
click at [602, 517] on icon "button" at bounding box center [602, 529] width 31 height 31
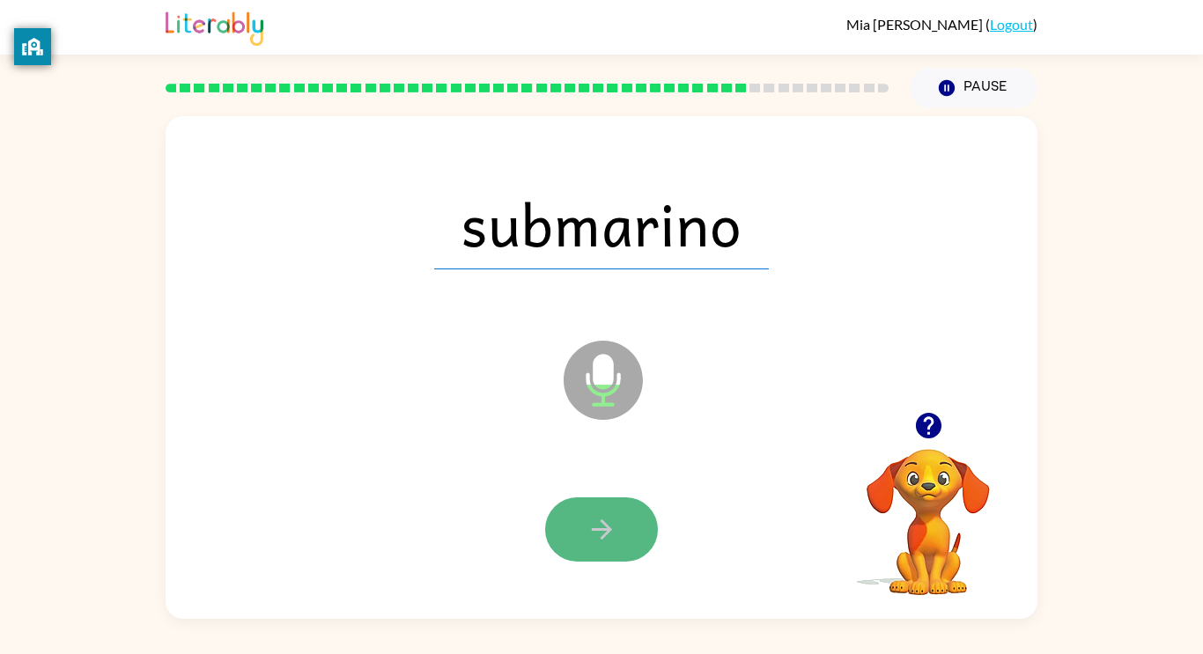
click at [592, 529] on icon "button" at bounding box center [601, 530] width 20 height 20
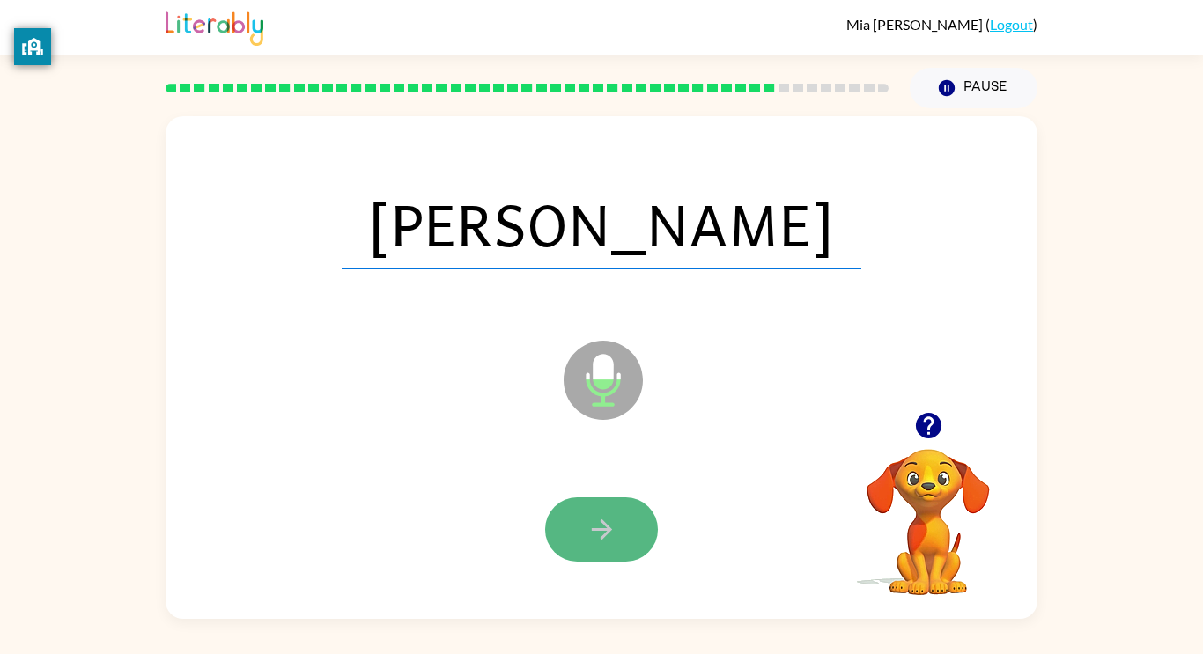
click at [575, 528] on button "button" at bounding box center [601, 530] width 113 height 64
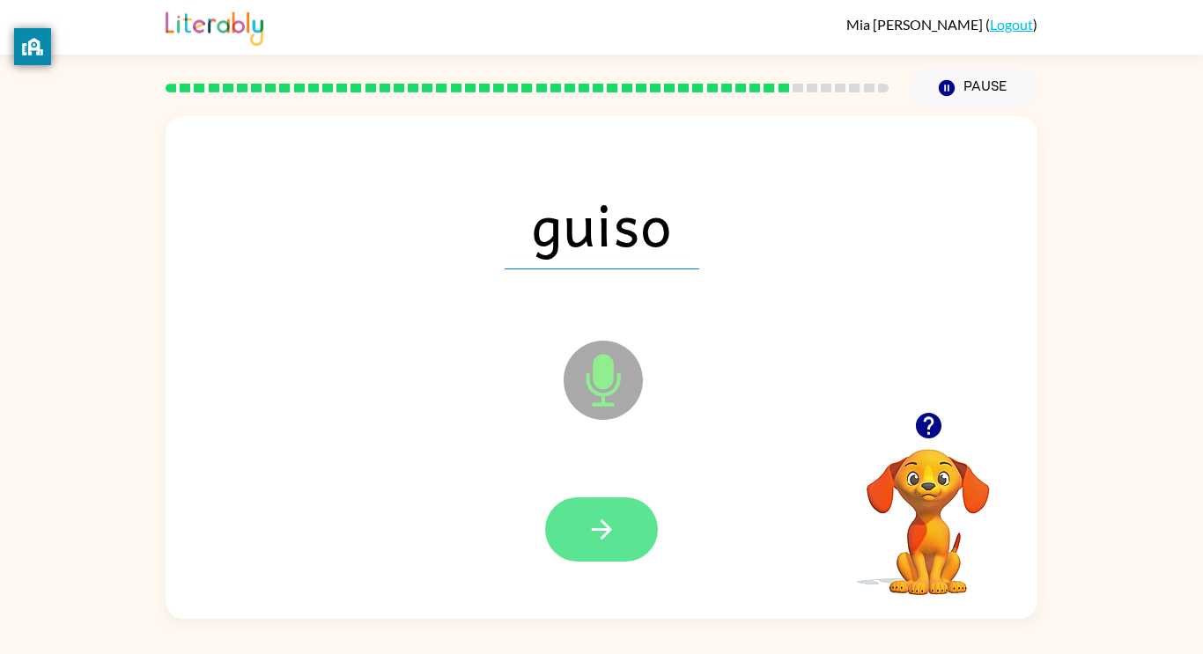
click at [595, 535] on icon "button" at bounding box center [602, 529] width 31 height 31
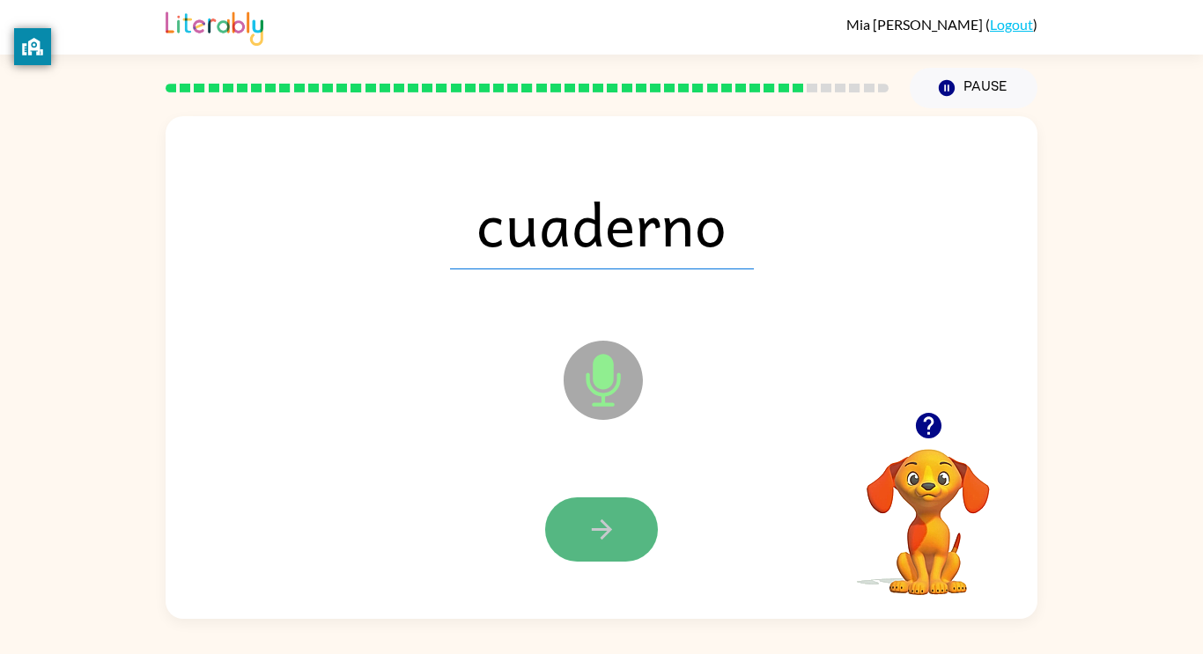
click at [595, 536] on icon "button" at bounding box center [602, 529] width 31 height 31
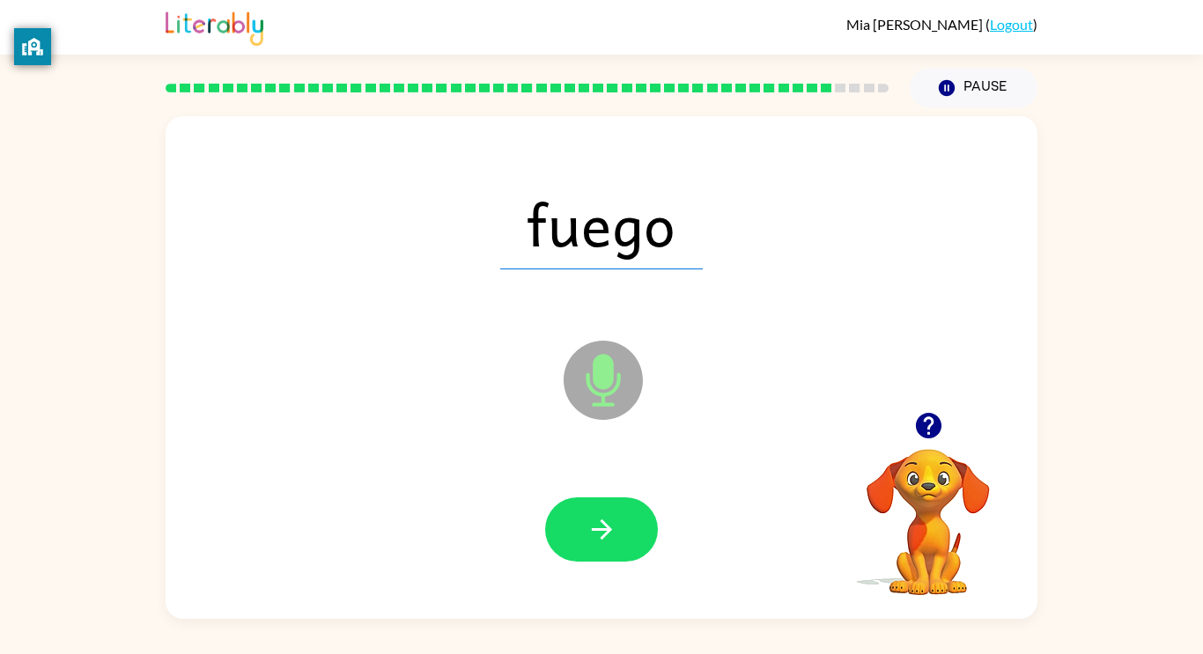
click at [591, 541] on icon "button" at bounding box center [602, 529] width 31 height 31
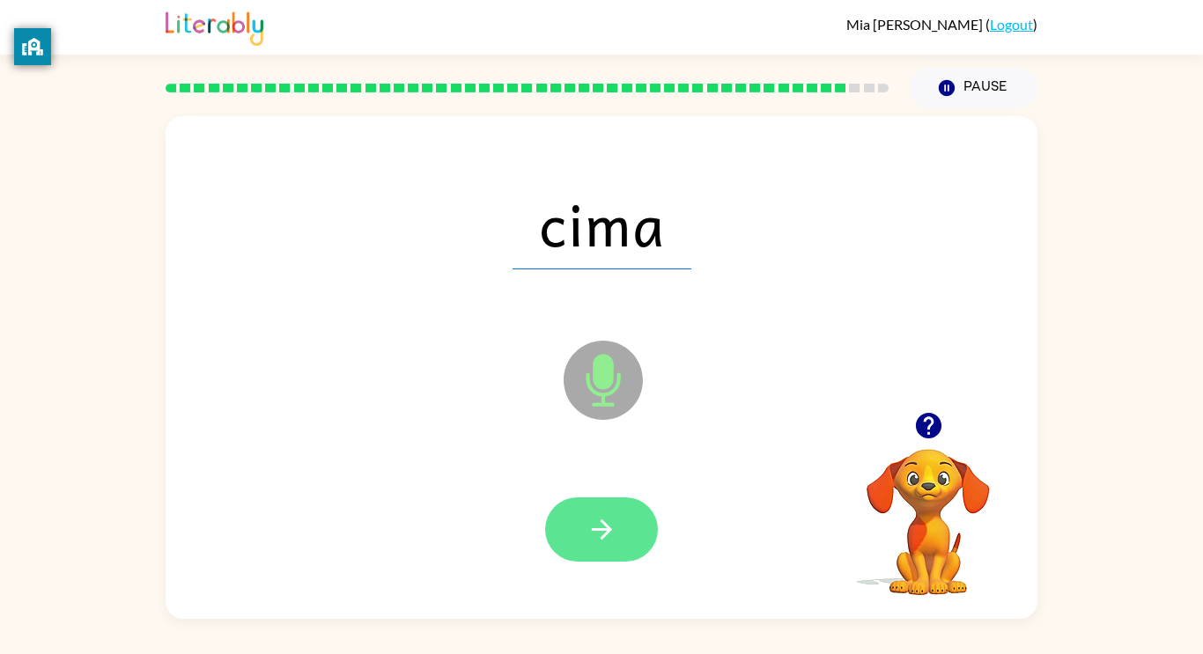
click at [603, 514] on icon "button" at bounding box center [602, 529] width 31 height 31
click at [587, 515] on icon "button" at bounding box center [602, 529] width 31 height 31
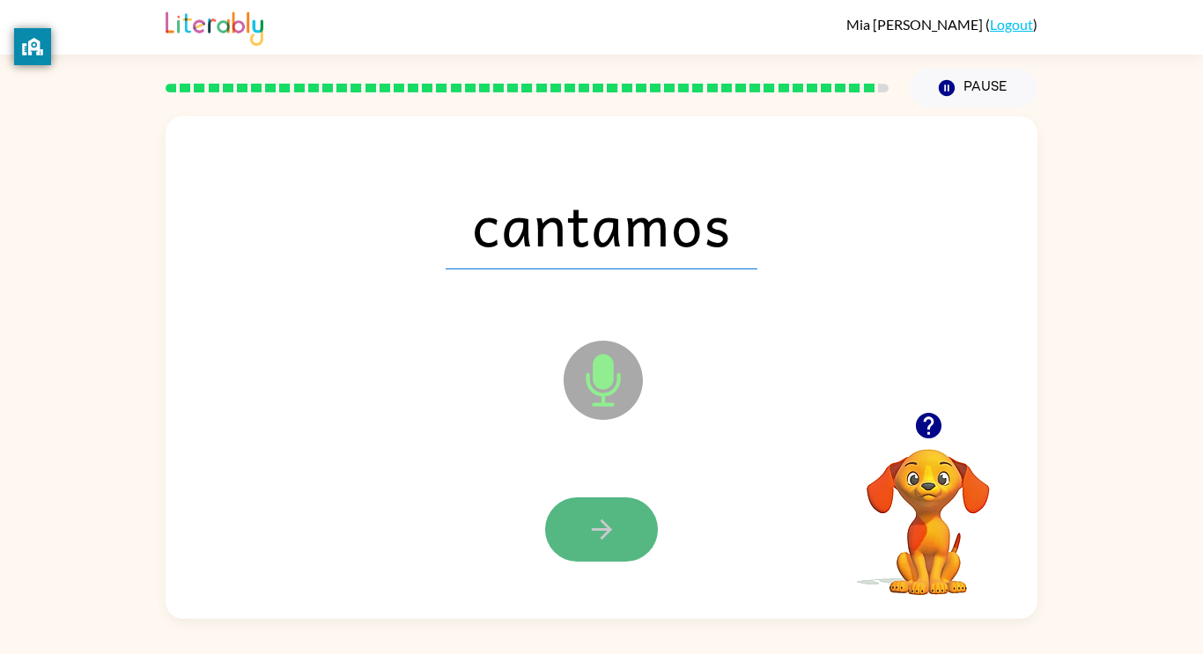
click at [597, 506] on button "button" at bounding box center [601, 530] width 113 height 64
